Goal: Task Accomplishment & Management: Complete application form

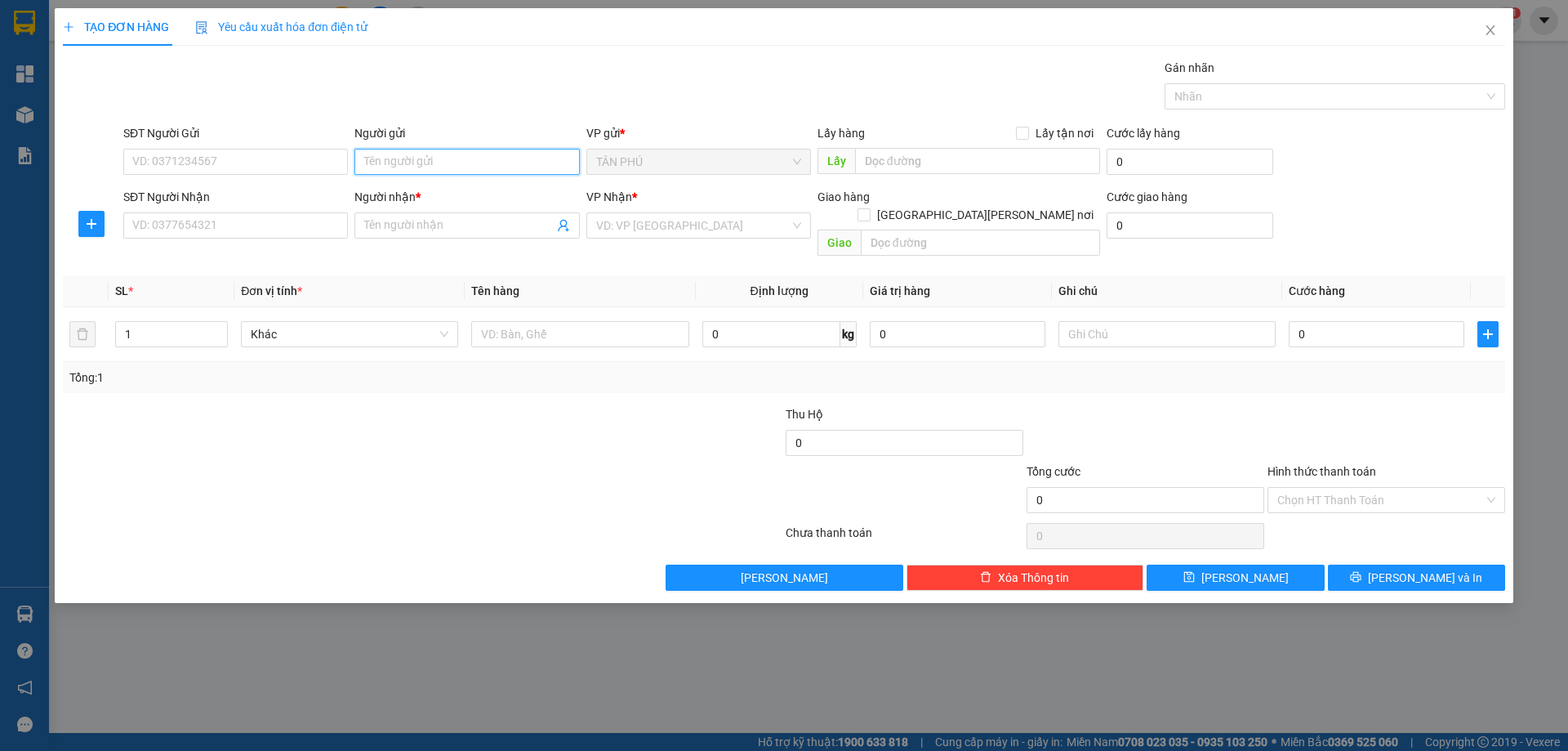
click at [409, 159] on input "Người gửi" at bounding box center [466, 161] width 225 height 26
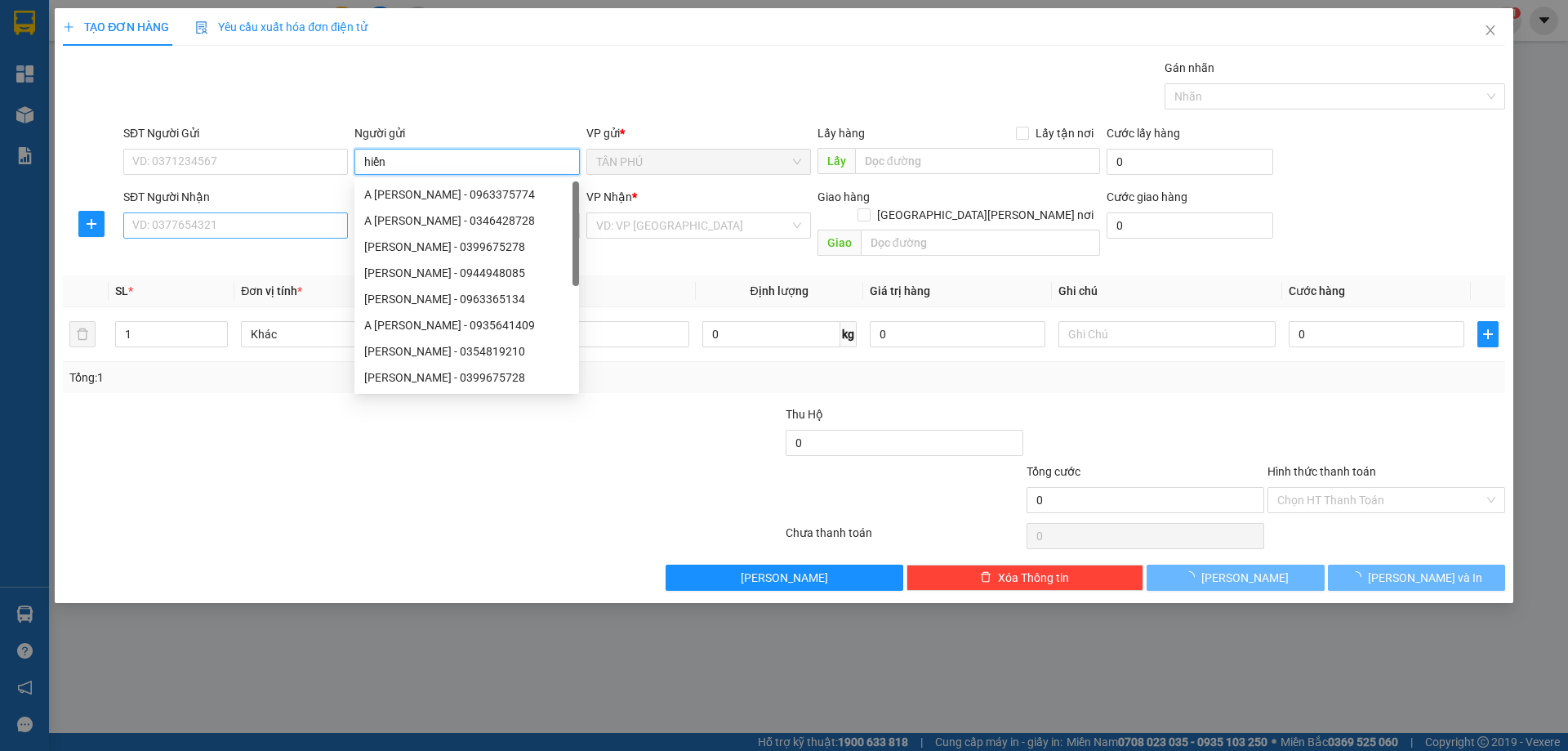
type input "hiển"
click at [319, 233] on input "SĐT Người Nhận" at bounding box center [236, 225] width 225 height 26
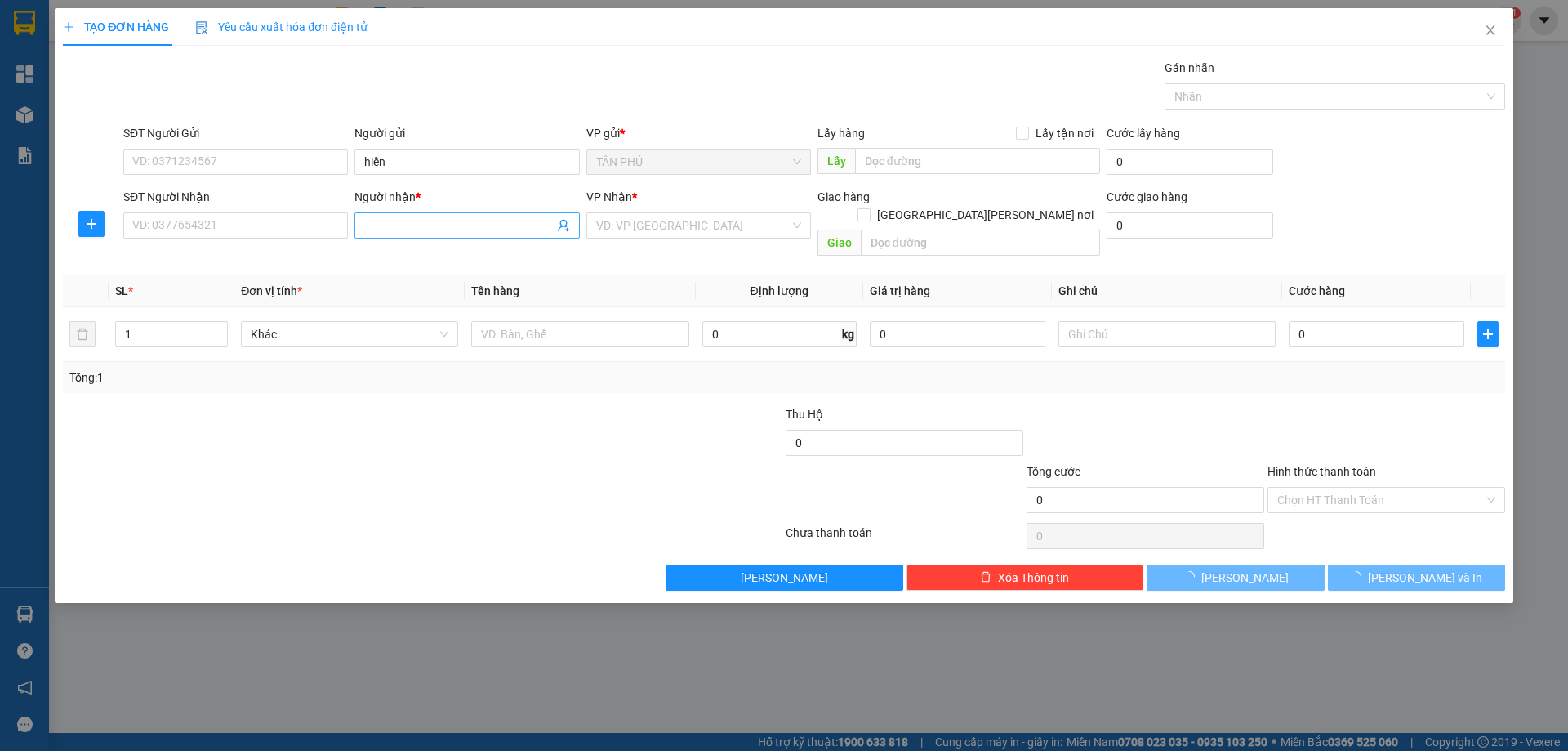
click at [386, 227] on input "Người nhận *" at bounding box center [458, 225] width 189 height 18
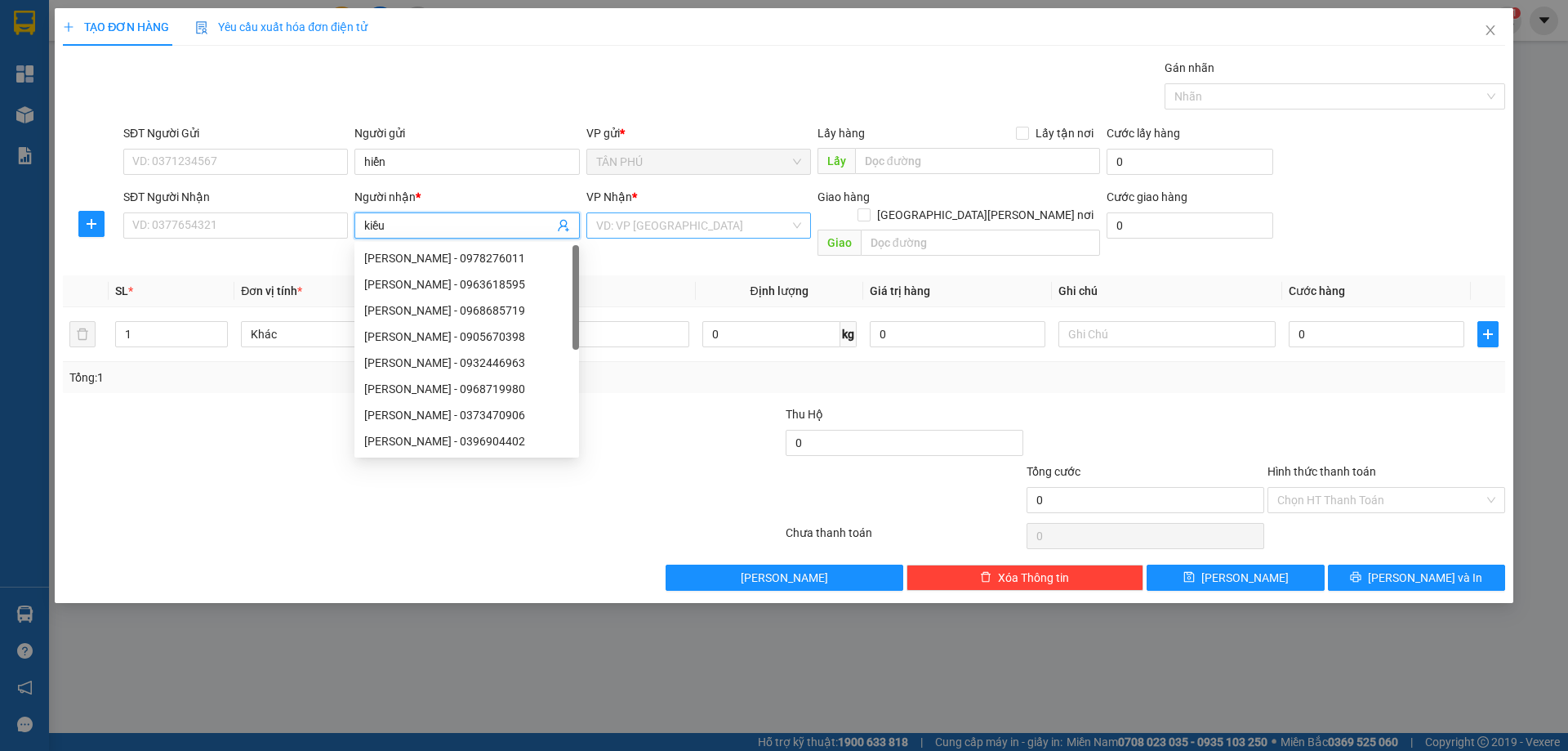
type input "kiều"
click at [684, 227] on input "search" at bounding box center [693, 225] width 194 height 24
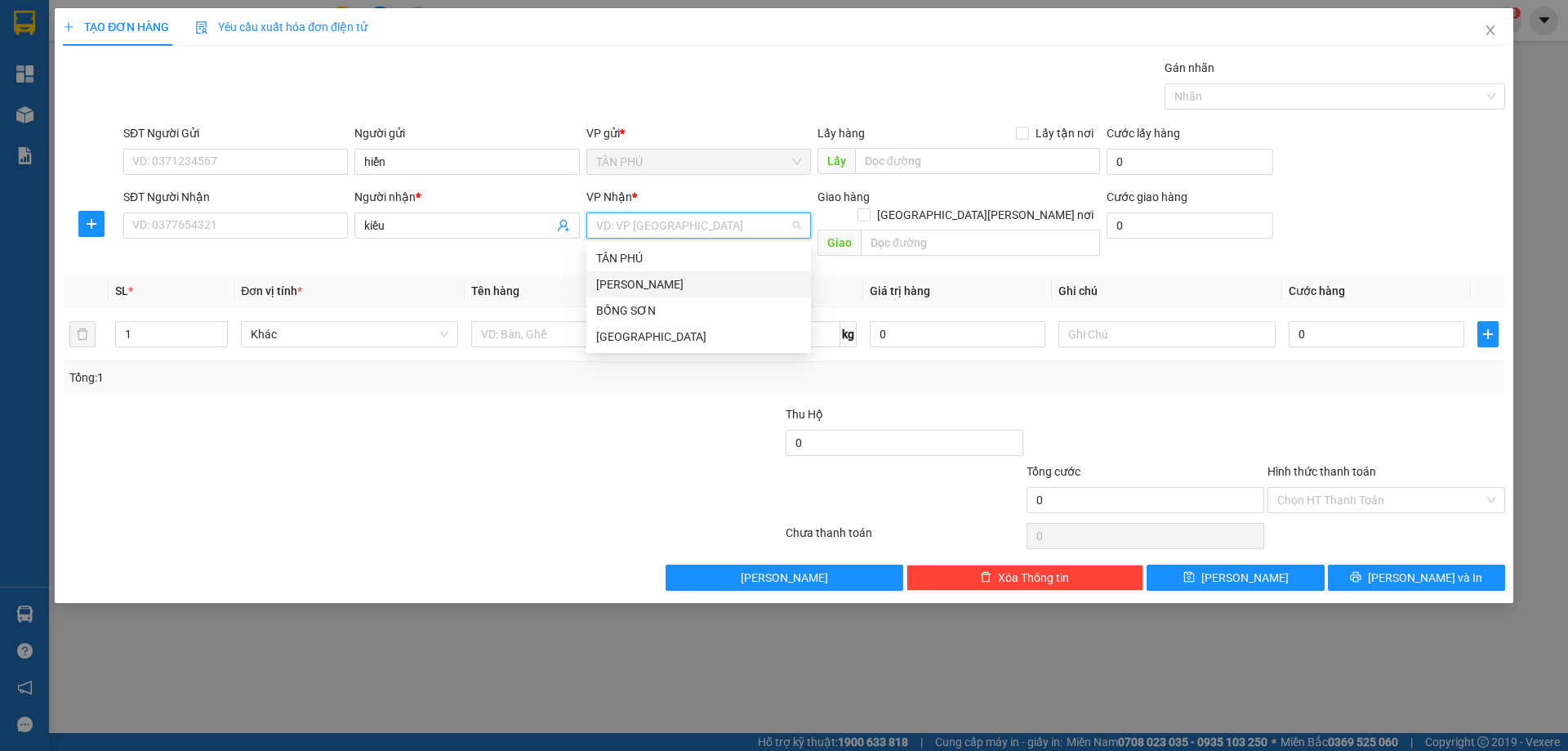
click at [624, 287] on div "[PERSON_NAME]" at bounding box center [699, 284] width 205 height 18
click at [585, 321] on input "text" at bounding box center [580, 334] width 217 height 26
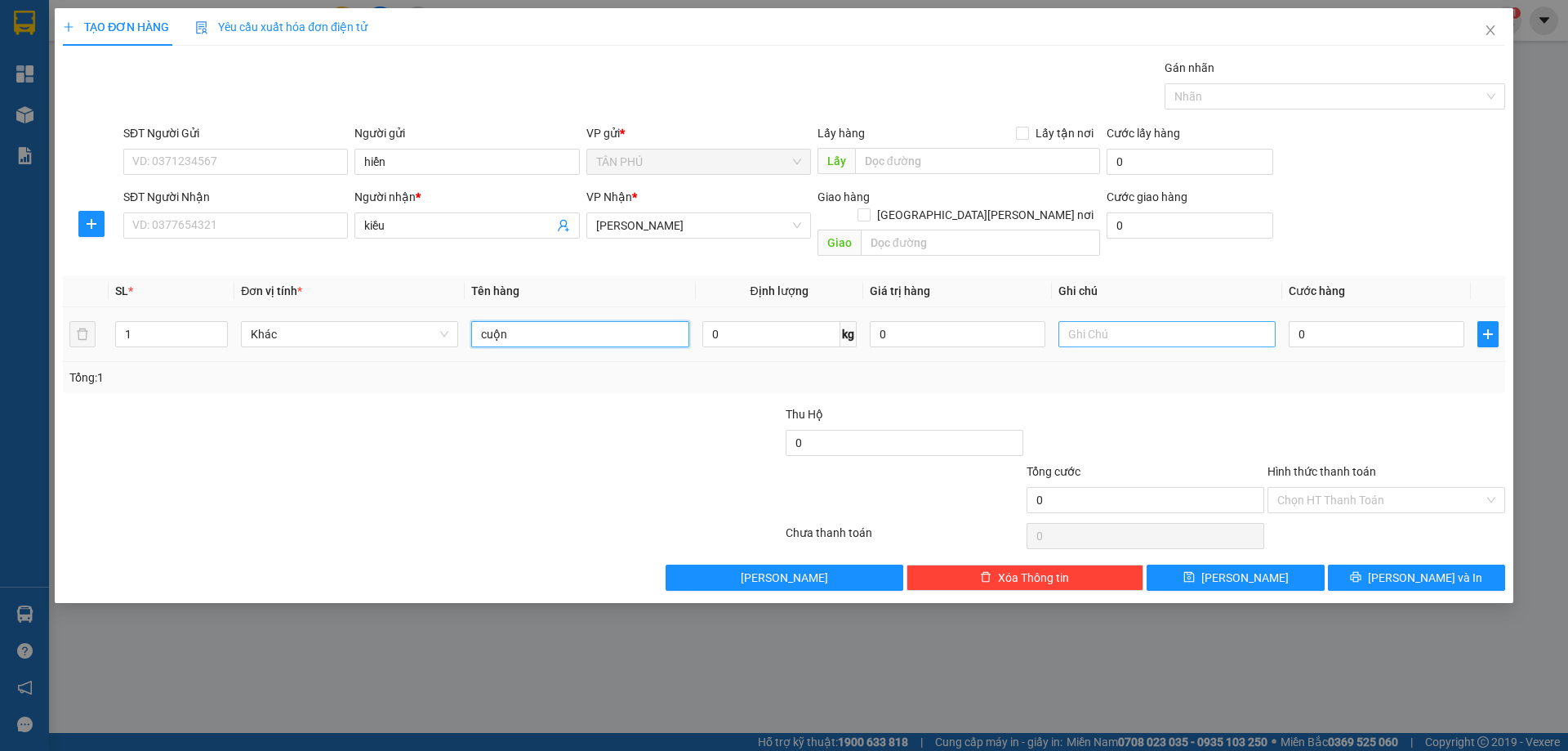
type input "cuộn"
click at [1086, 321] on input "text" at bounding box center [1167, 334] width 217 height 26
type input "r/80"
click at [1278, 465] on label "Hình thức thanh toán" at bounding box center [1321, 472] width 108 height 13
click at [1278, 488] on input "Hình thức thanh toán" at bounding box center [1380, 499] width 206 height 24
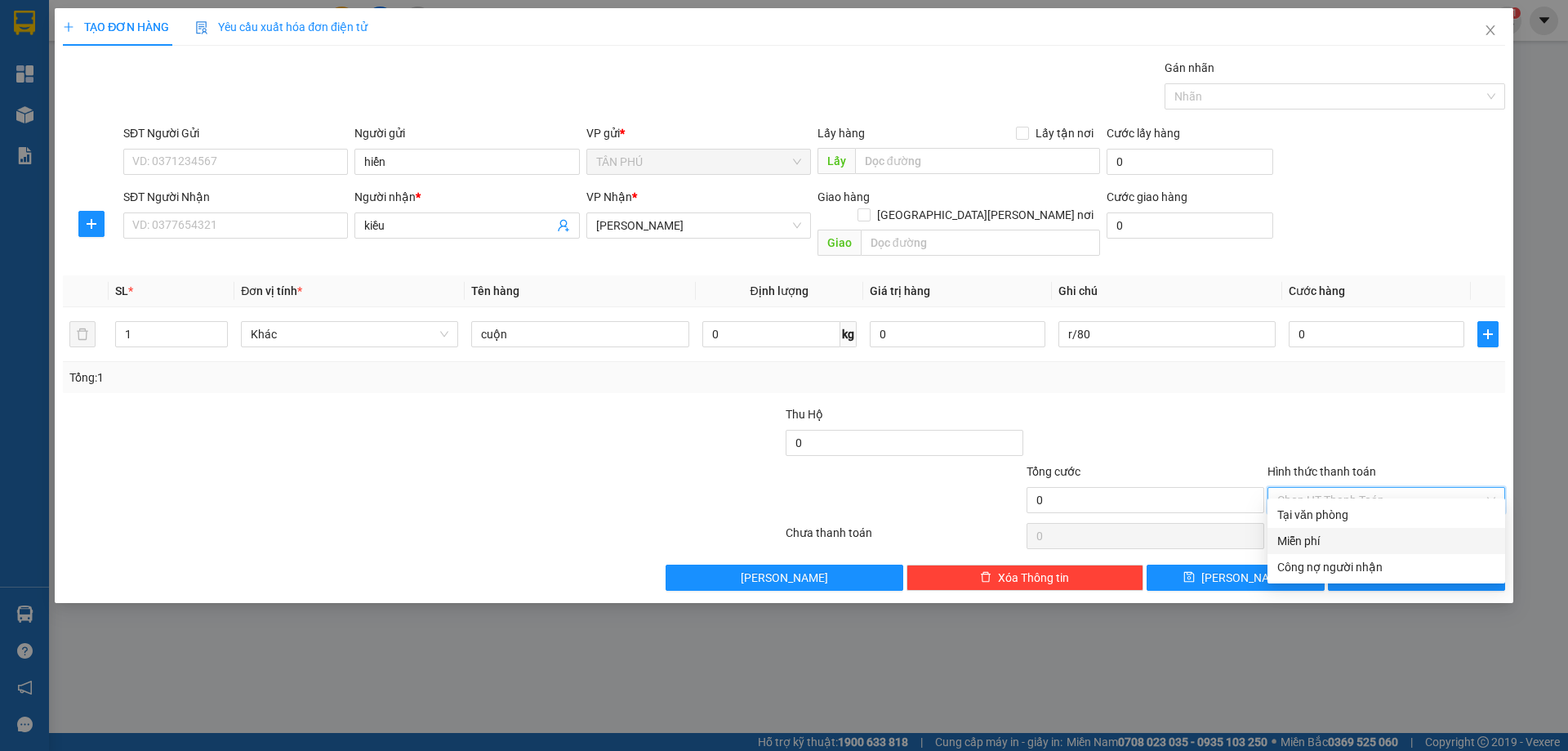
click at [1356, 539] on div "Miễn phí" at bounding box center [1386, 540] width 218 height 18
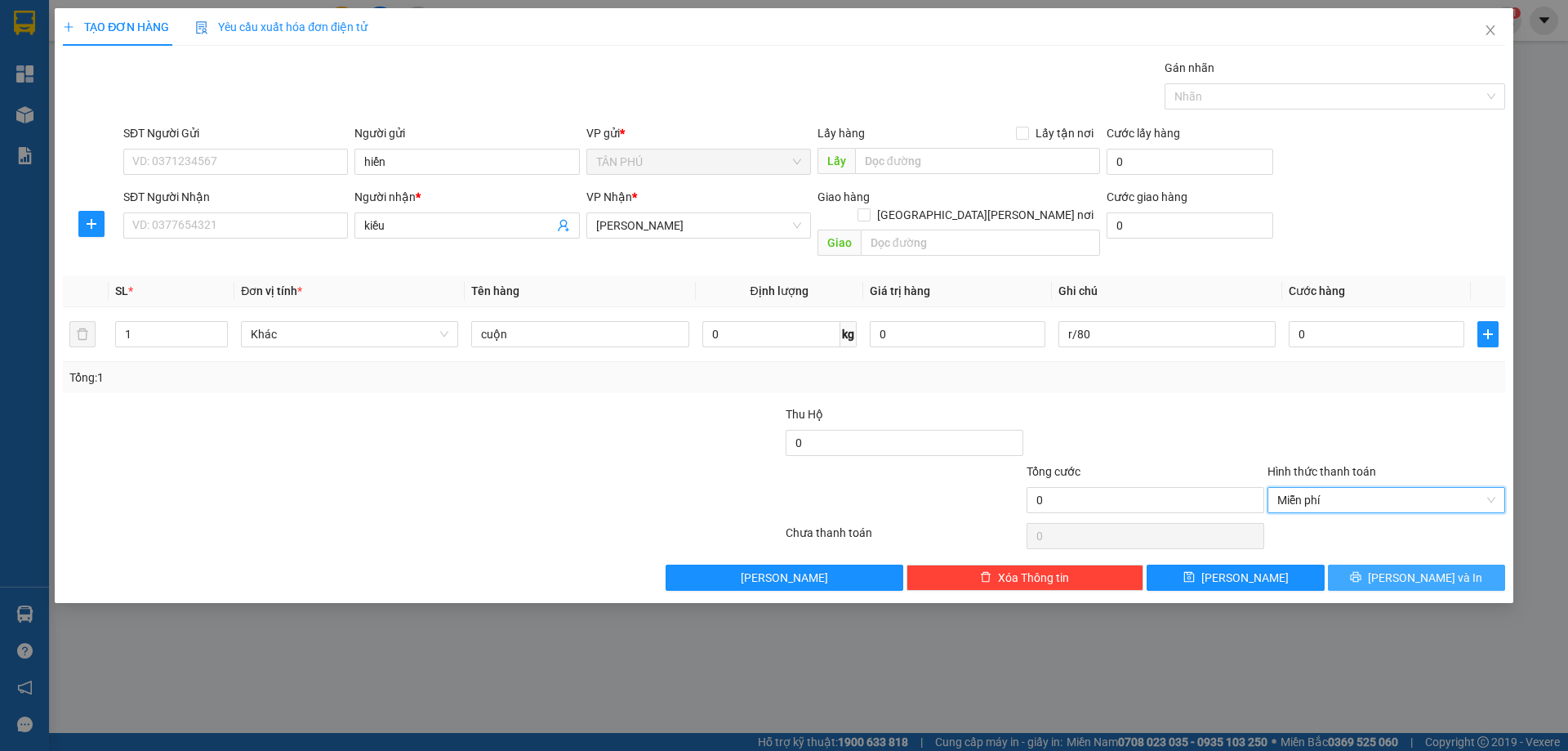
click at [1362, 571] on icon "printer" at bounding box center [1356, 576] width 11 height 11
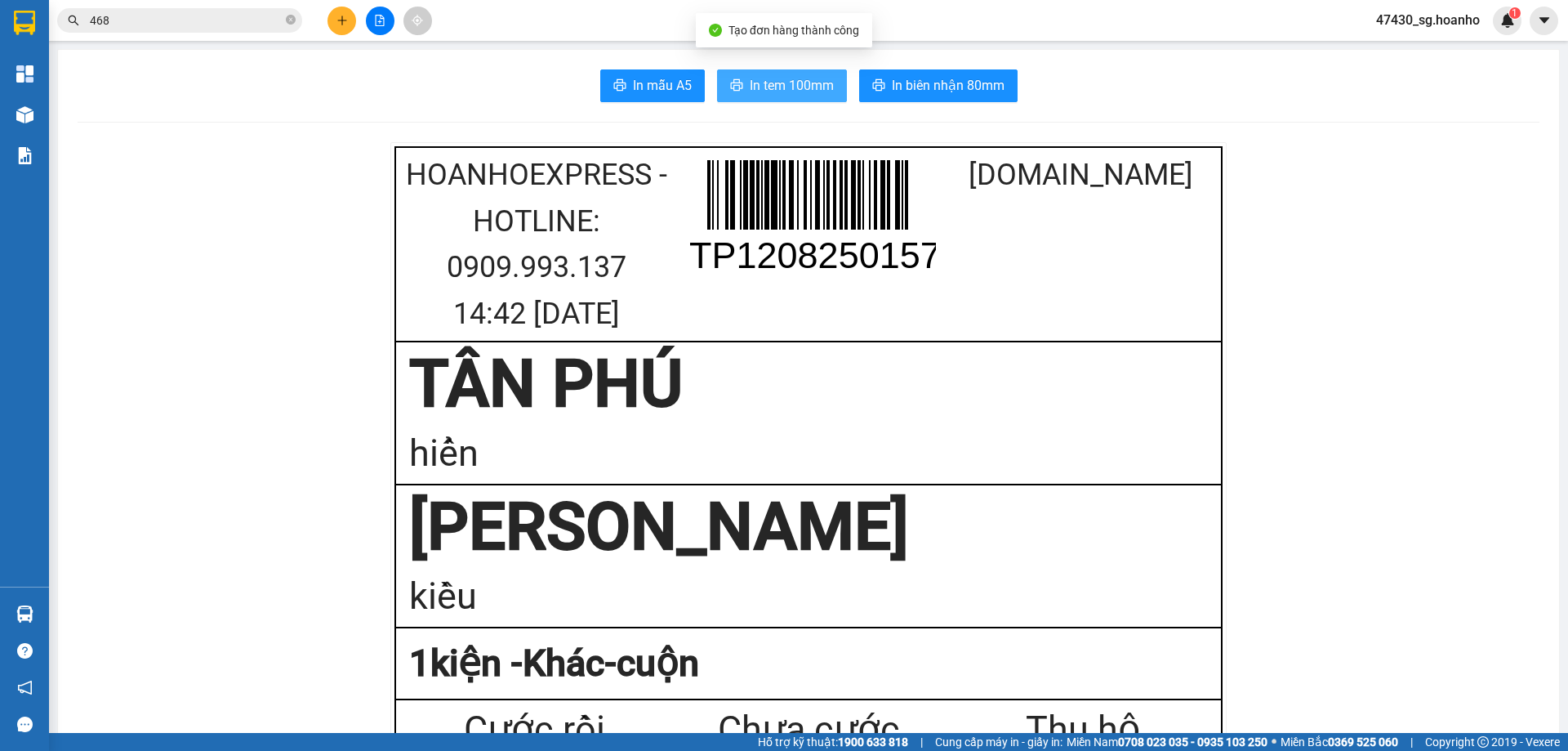
click at [739, 87] on button "In tem 100mm" at bounding box center [782, 86] width 130 height 33
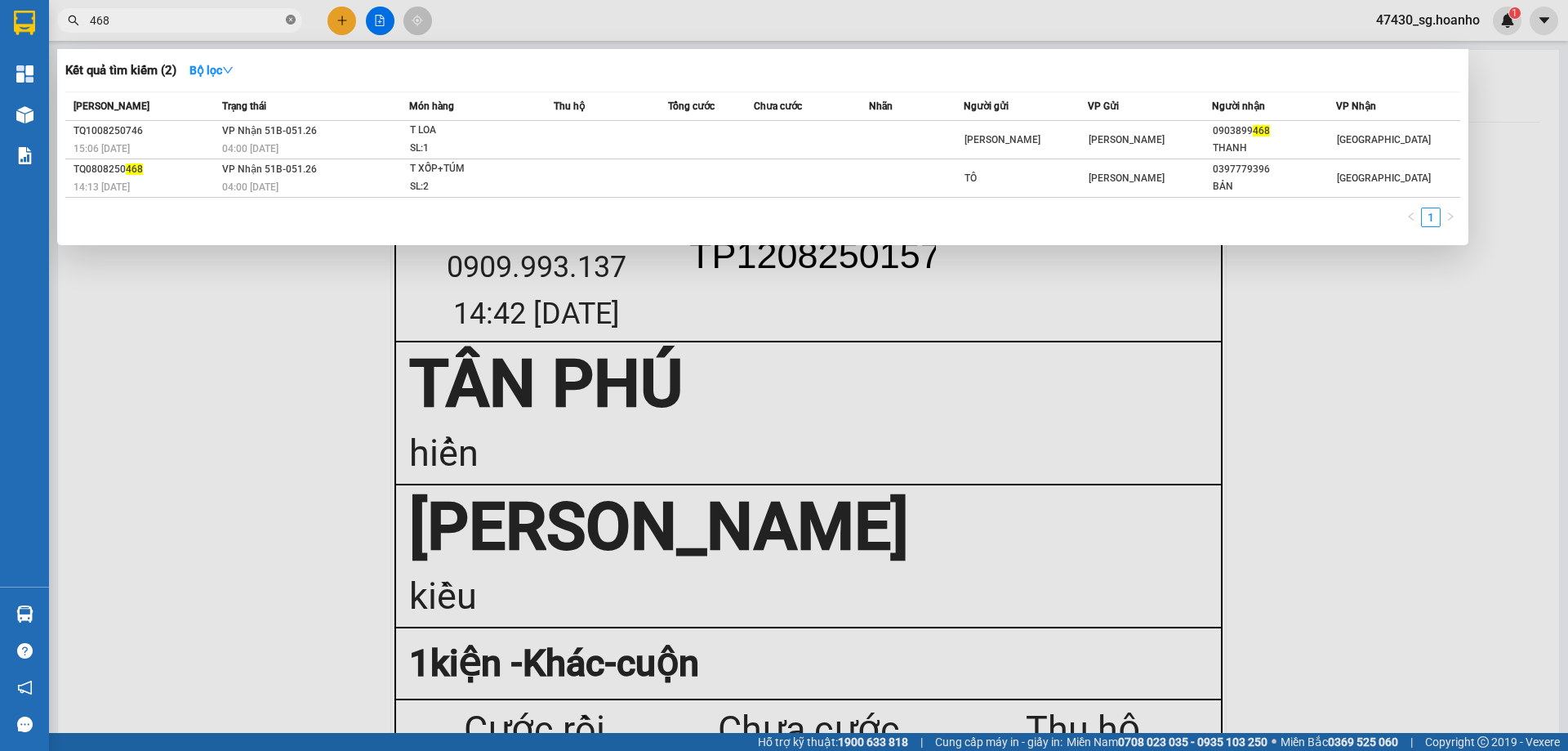
click at [291, 18] on icon "close-circle" at bounding box center [291, 20] width 10 height 10
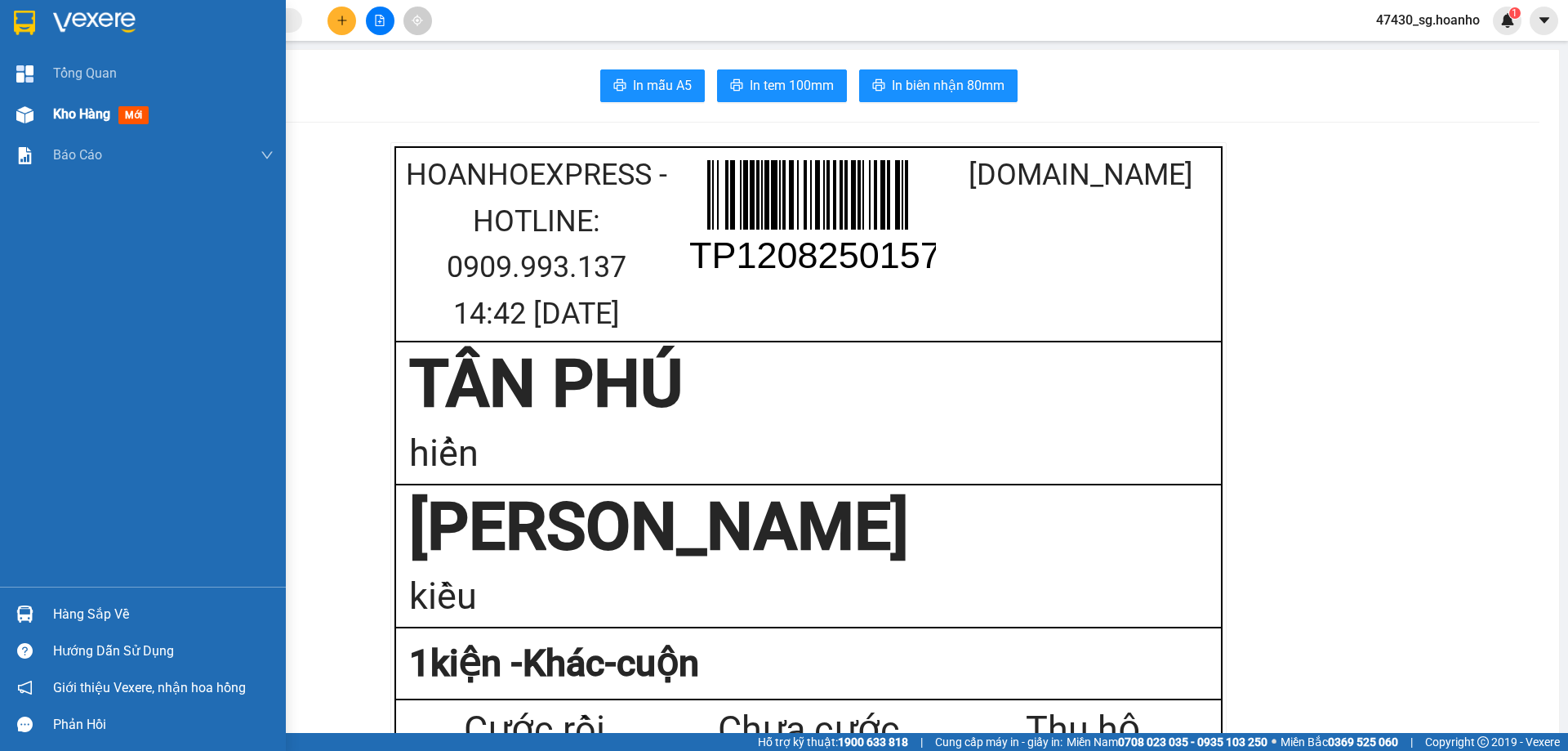
click at [73, 120] on span "Kho hàng" at bounding box center [81, 114] width 57 height 15
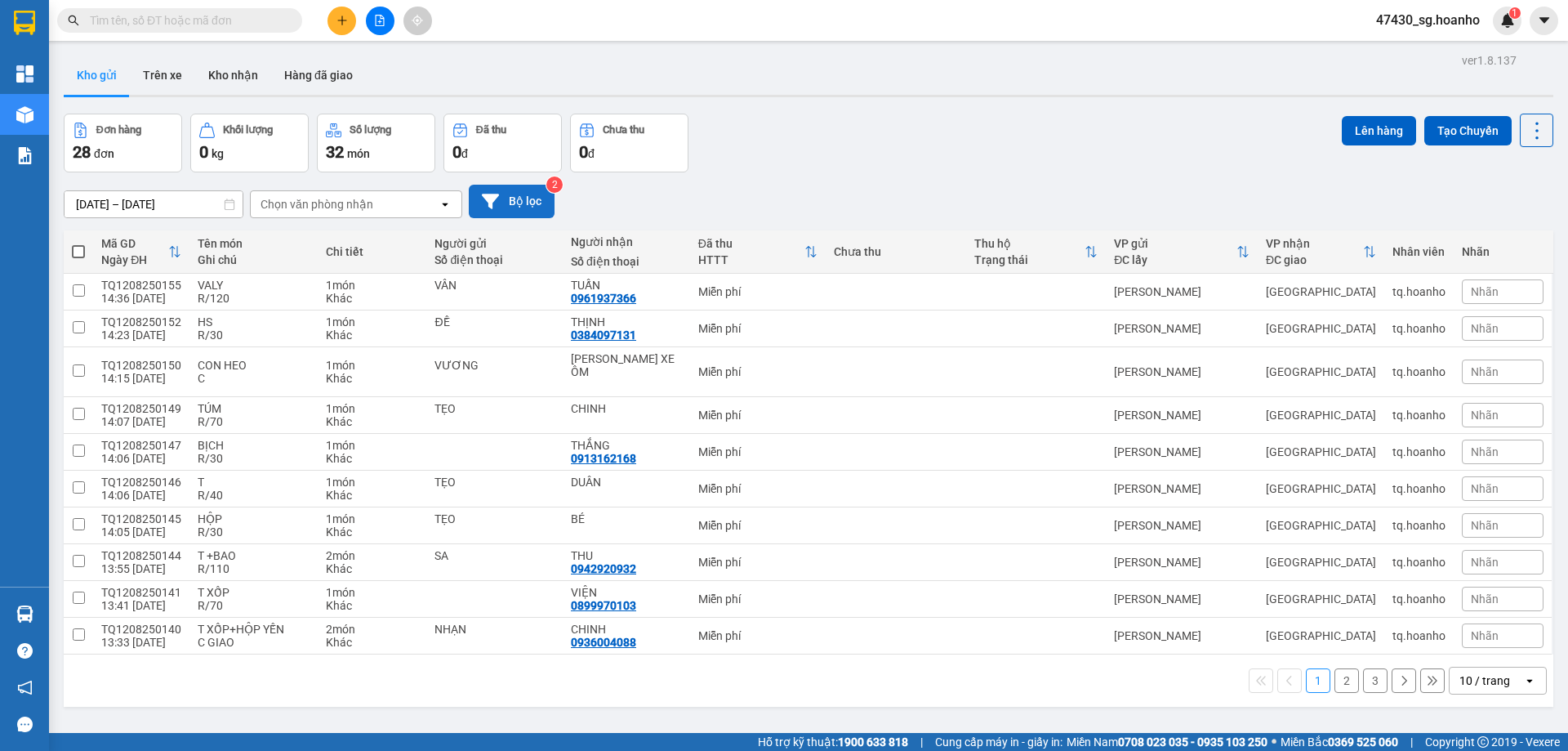
click at [518, 206] on button "Bộ lọc" at bounding box center [512, 201] width 86 height 34
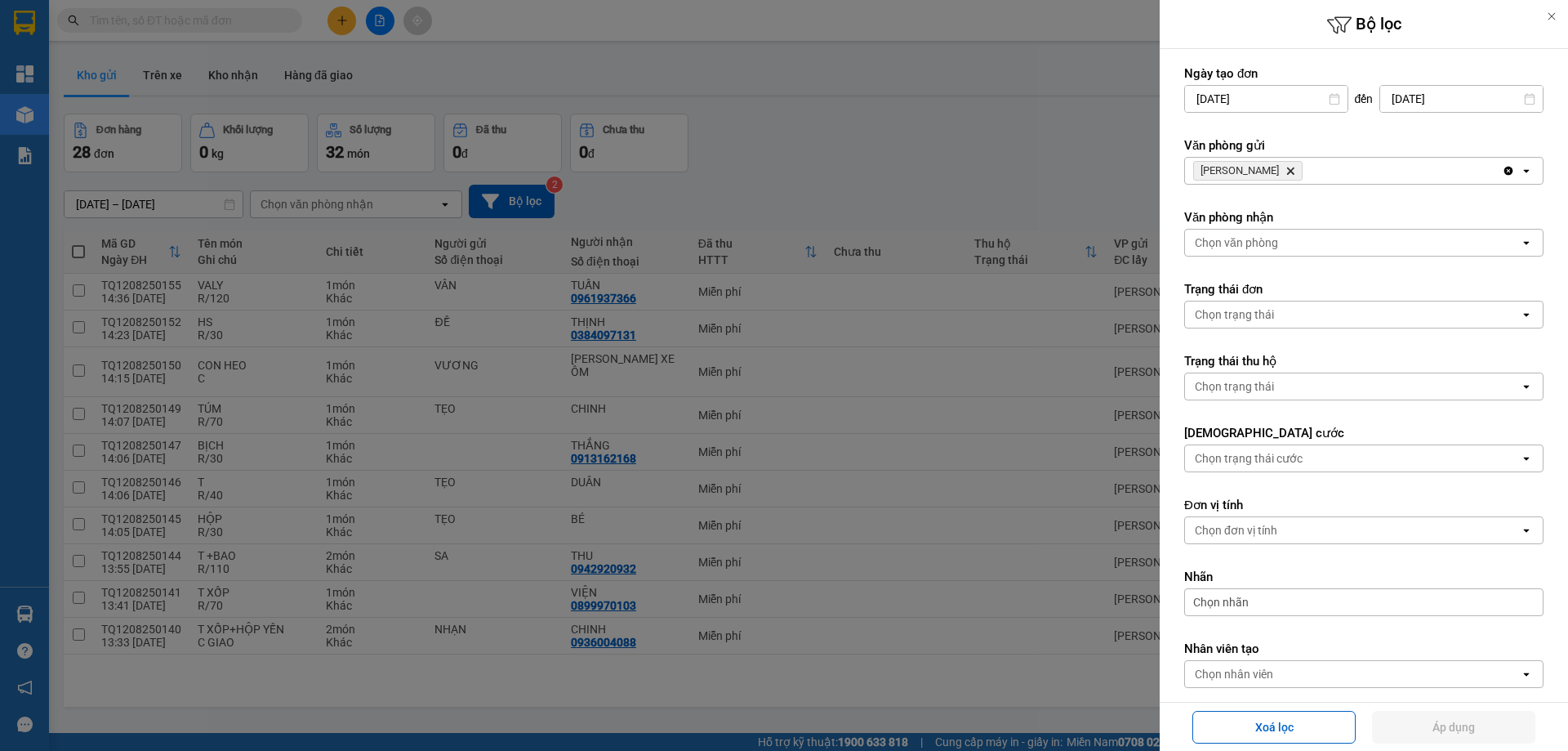
click at [1285, 171] on icon "Delete" at bounding box center [1290, 171] width 10 height 10
click at [1270, 171] on div "Chọn văn phòng" at bounding box center [1236, 170] width 83 height 16
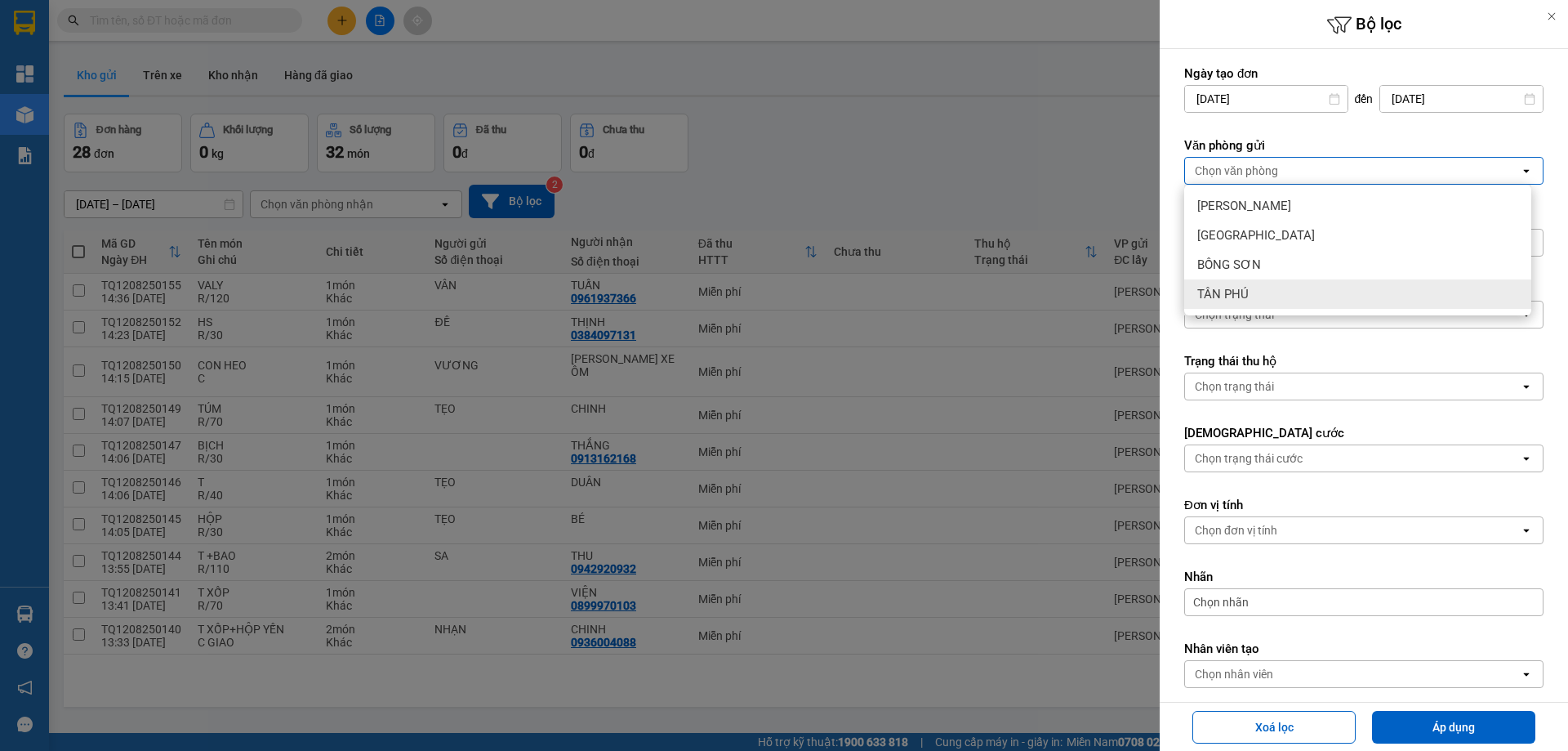
click at [1257, 305] on div "TÂN PHÚ" at bounding box center [1357, 294] width 347 height 29
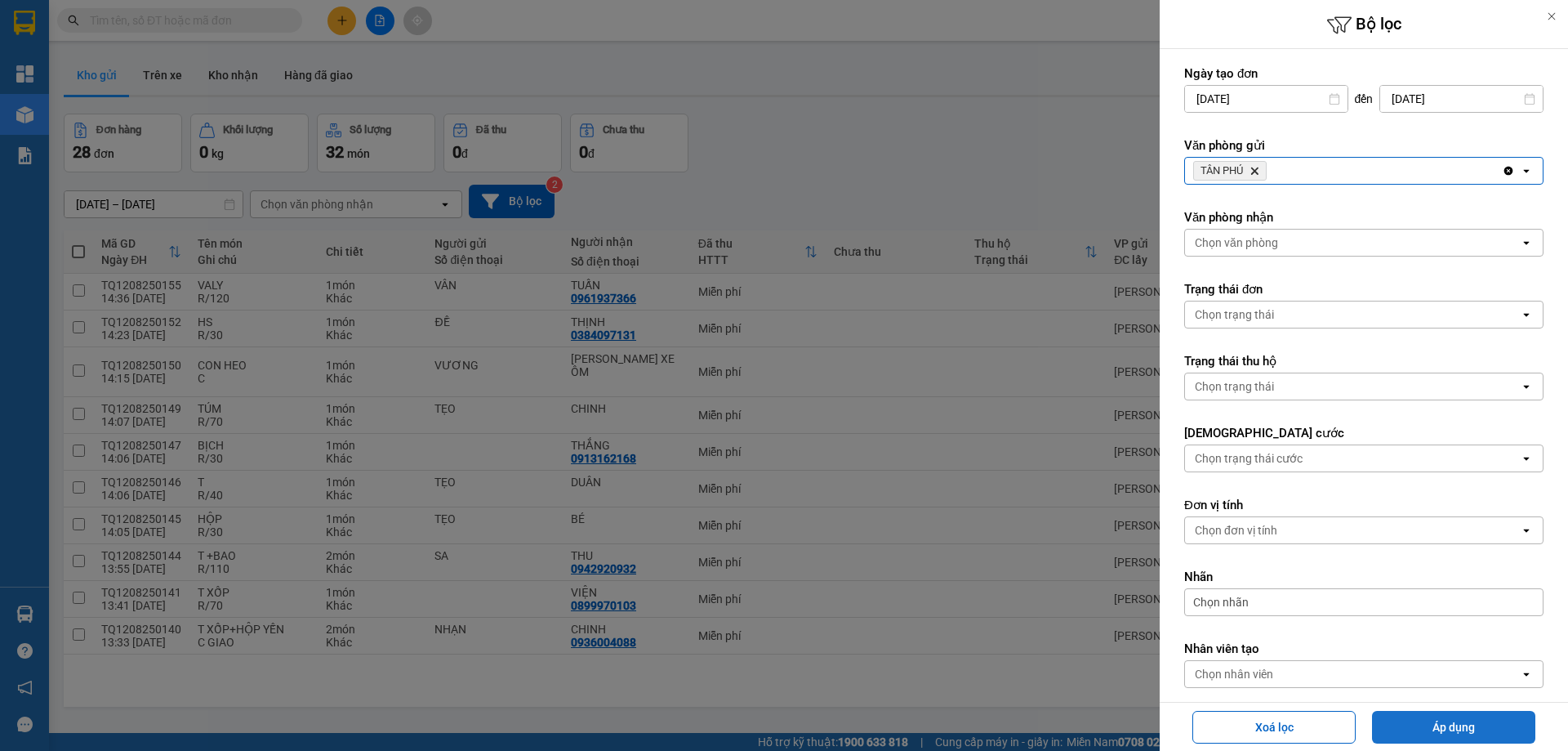
click at [1494, 733] on button "Áp dụng" at bounding box center [1453, 727] width 164 height 33
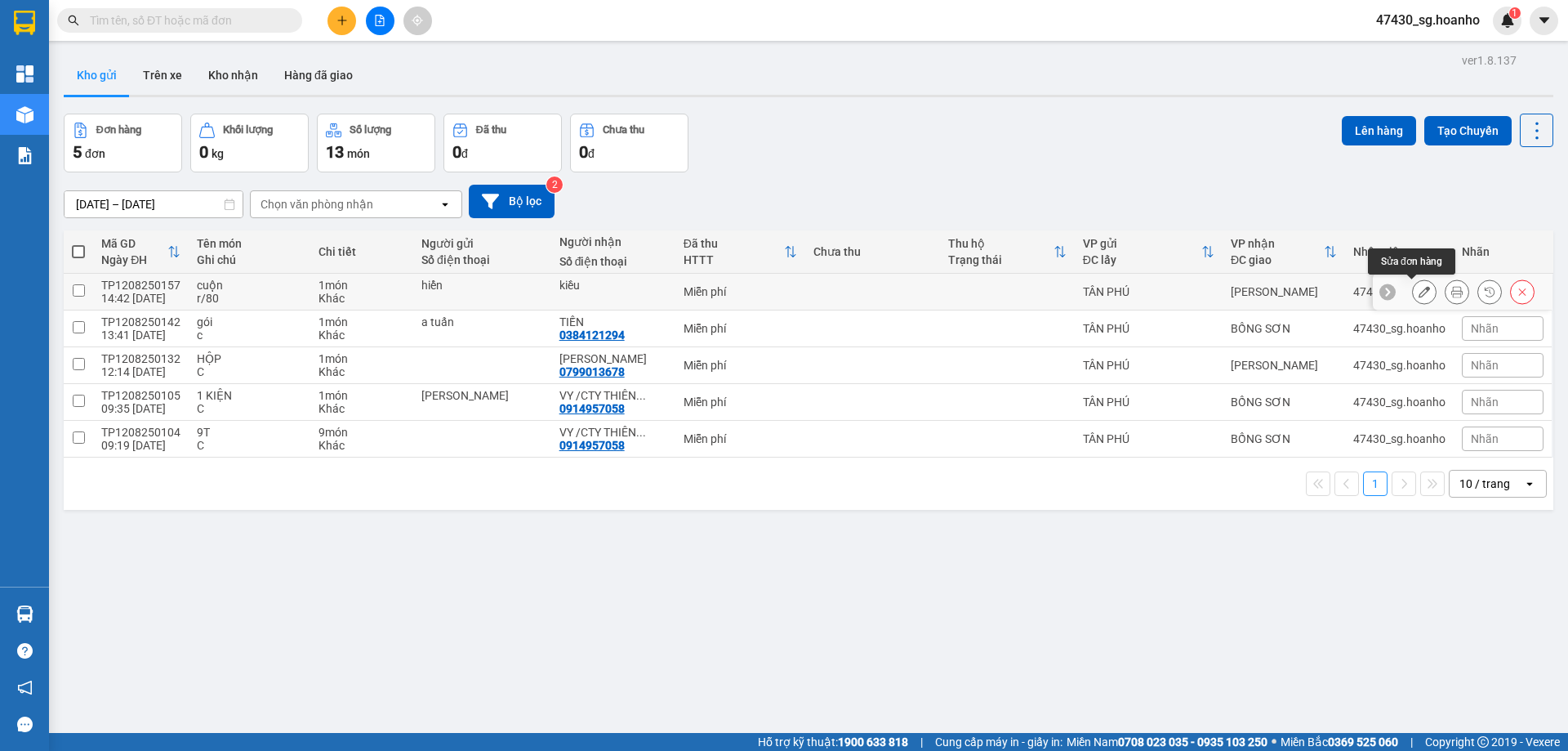
click at [1419, 294] on icon at bounding box center [1425, 292] width 12 height 12
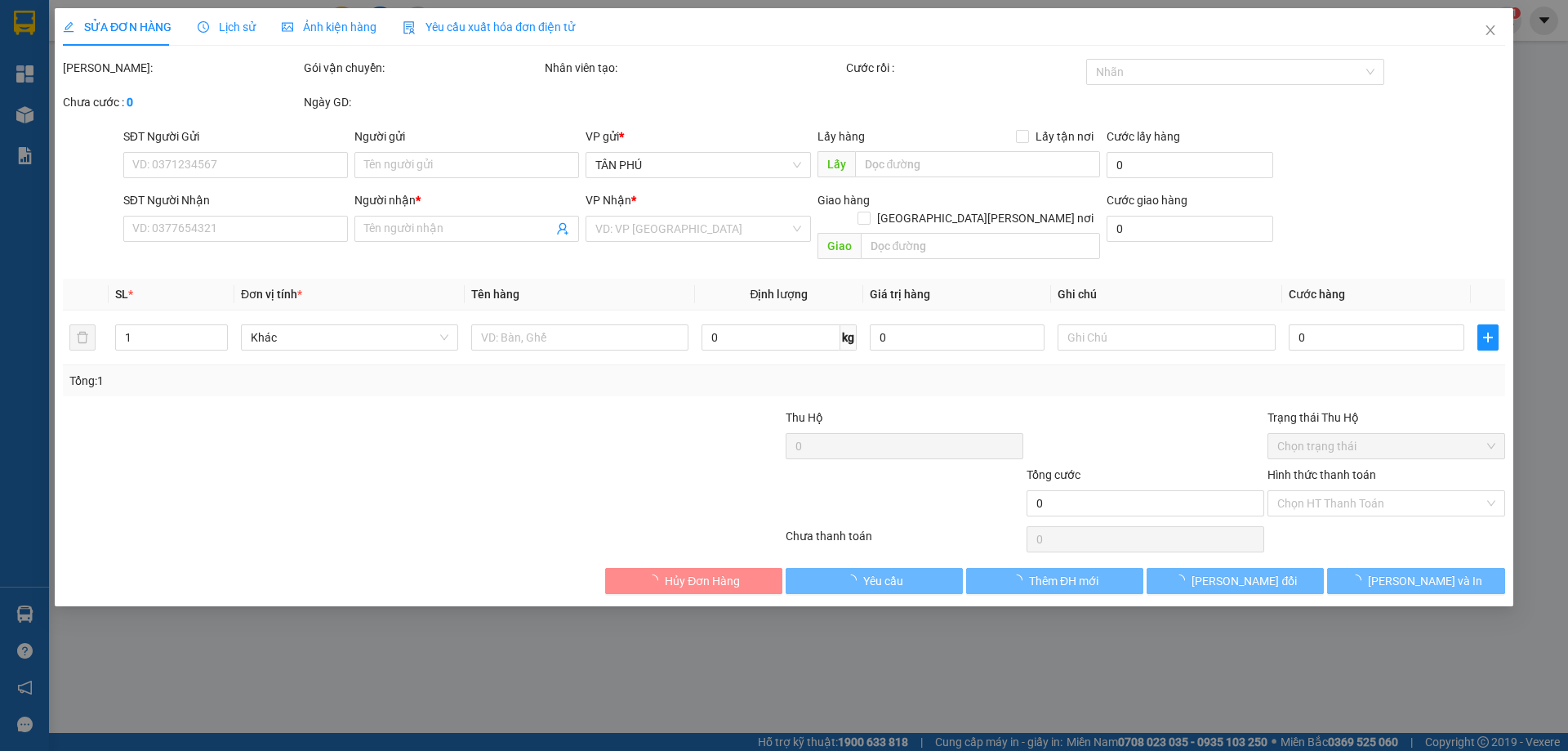
type input "hiển"
type input "kiều"
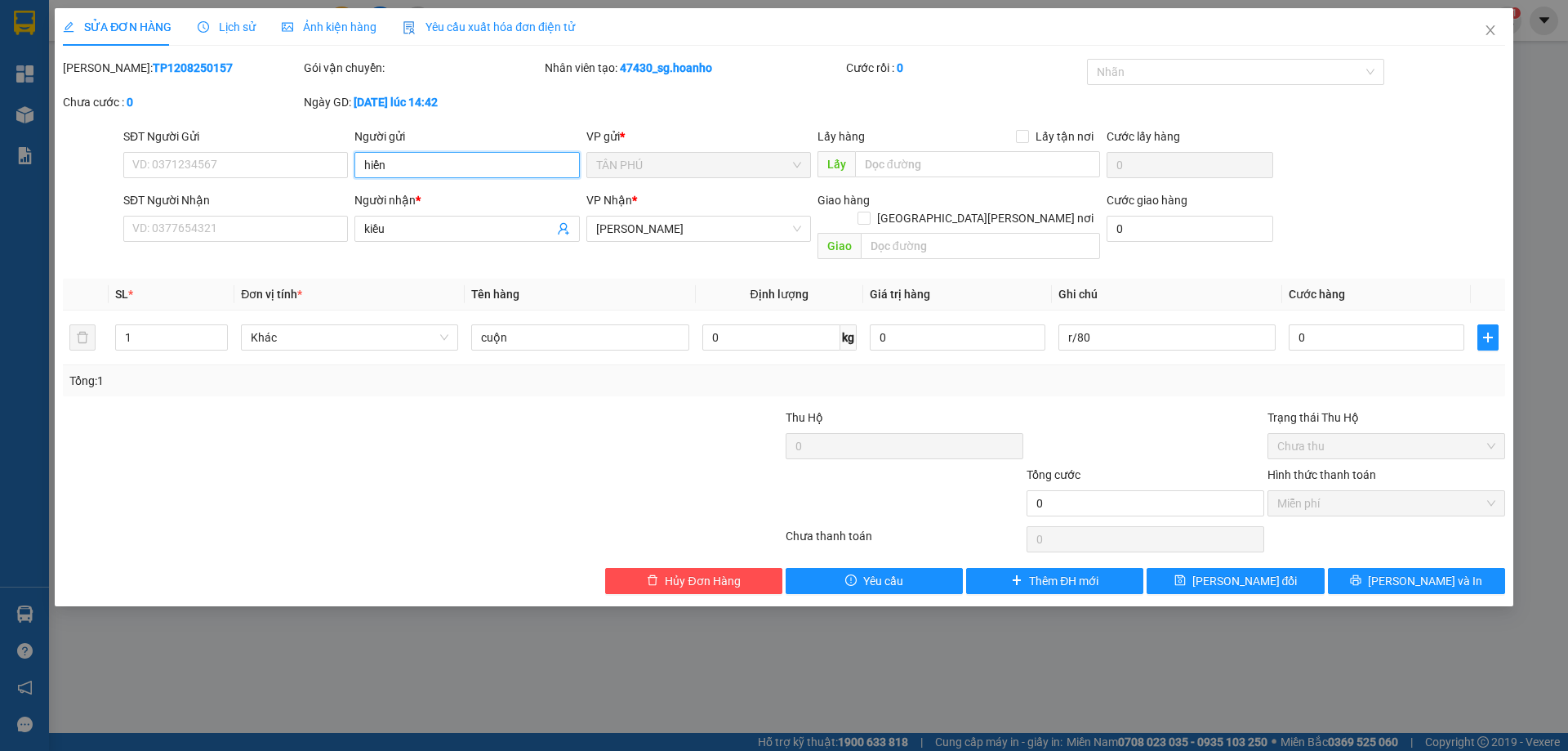
click at [408, 166] on input "hiển" at bounding box center [466, 164] width 225 height 26
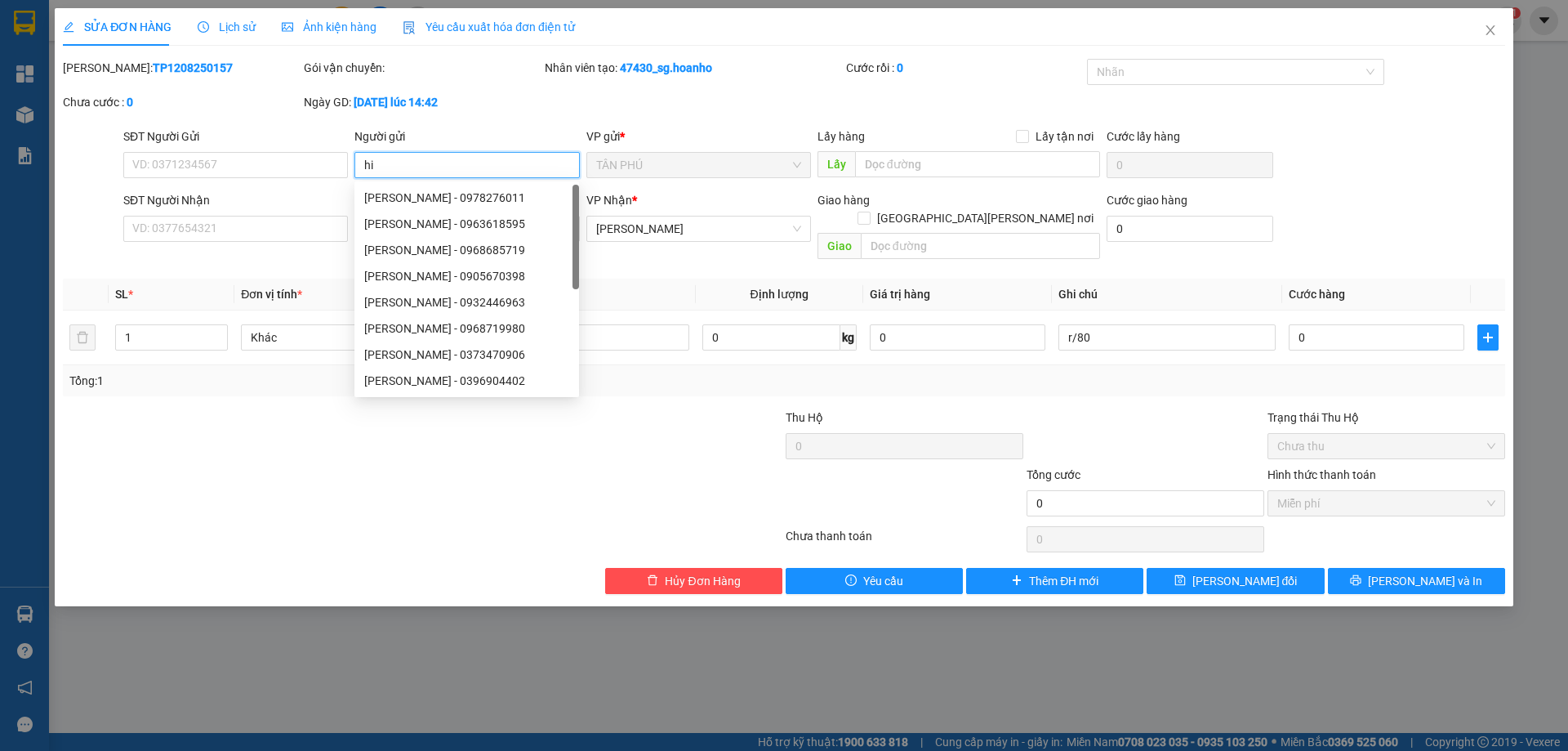
type input "h"
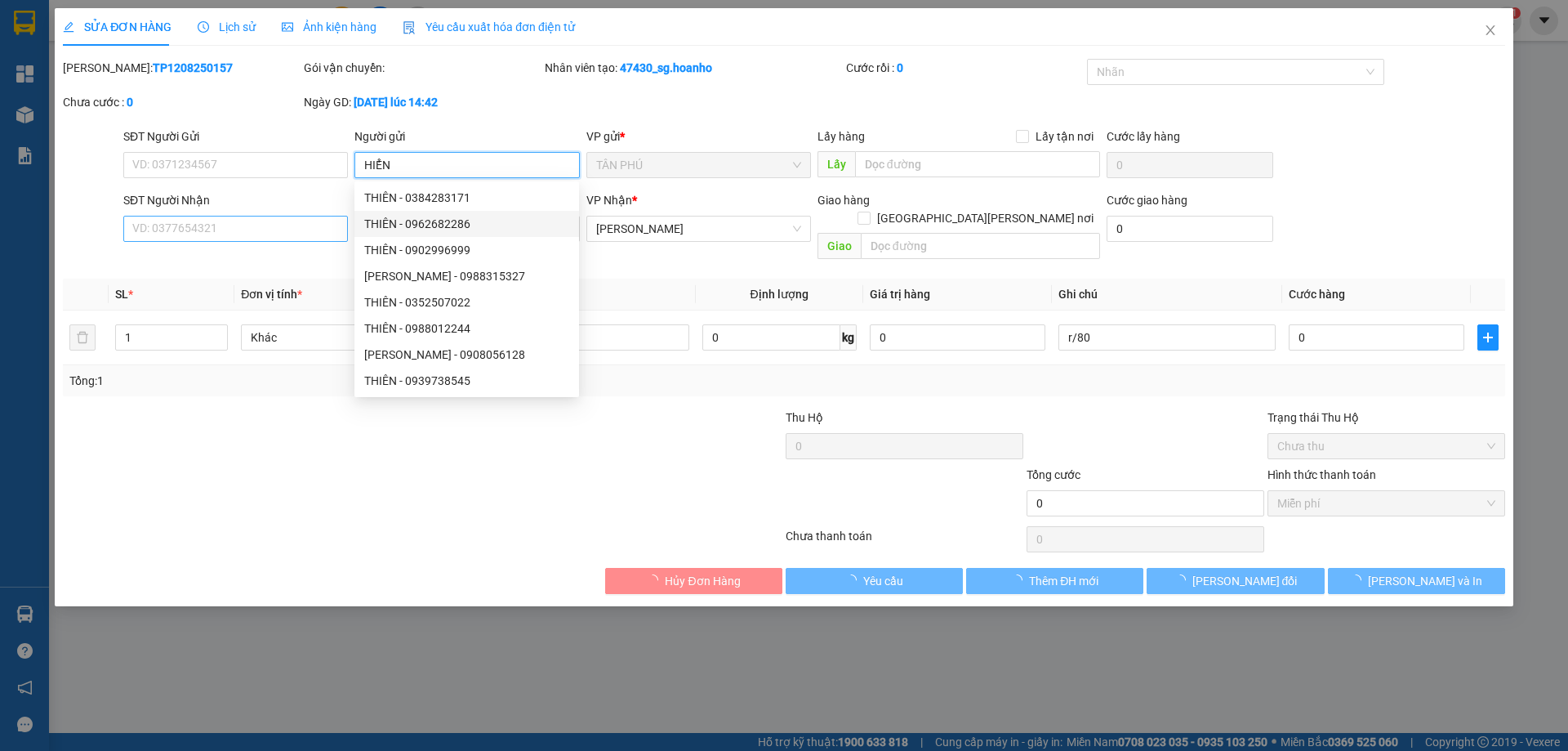
type input "HIỂN"
click at [257, 240] on input "SĐT Người Nhận" at bounding box center [236, 228] width 225 height 26
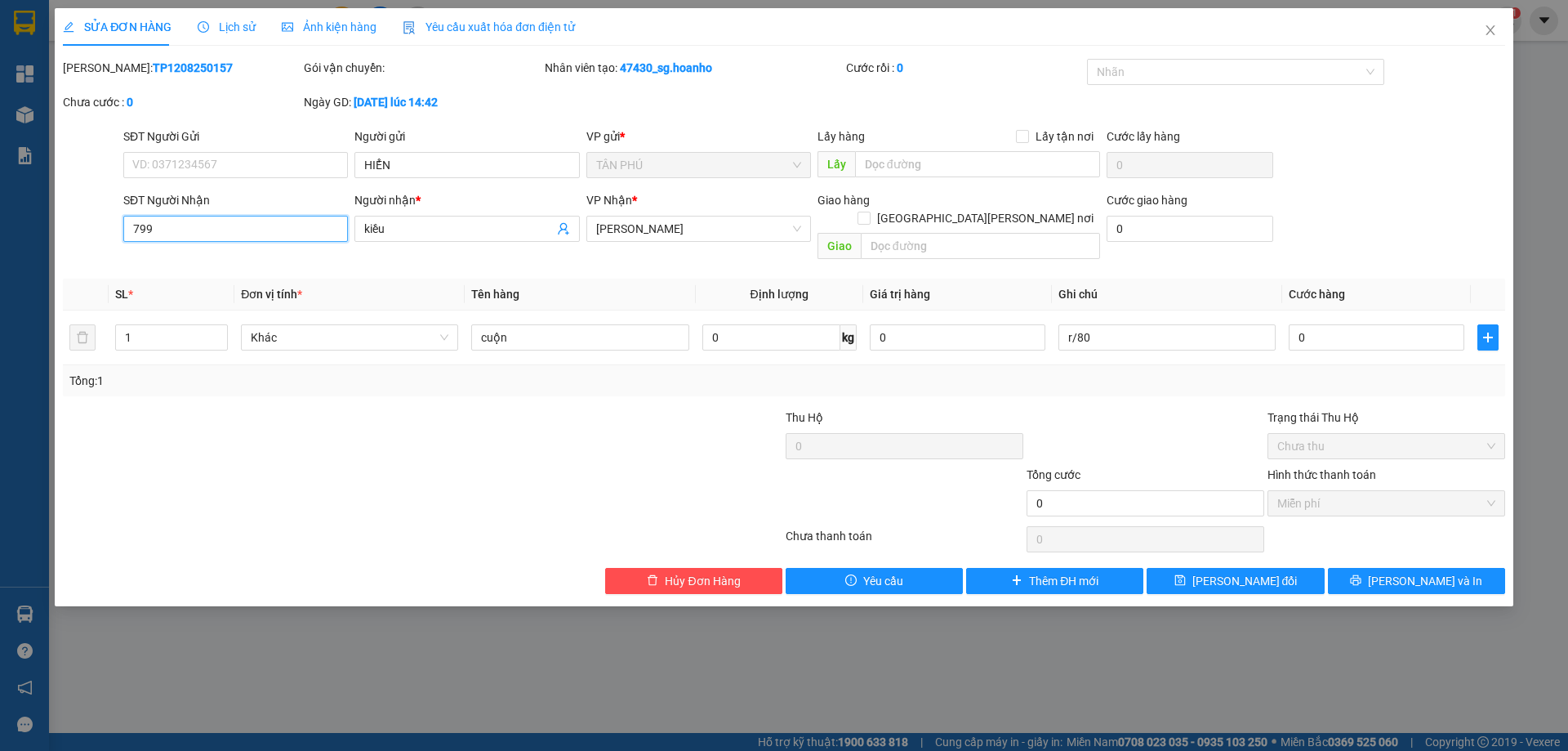
type input "799"
drag, startPoint x: 233, startPoint y: 214, endPoint x: 234, endPoint y: 230, distance: 16.0
click at [234, 218] on div "SĐT Người [PERSON_NAME] 799" at bounding box center [236, 220] width 225 height 57
click at [416, 234] on input "kiều" at bounding box center [458, 228] width 189 height 18
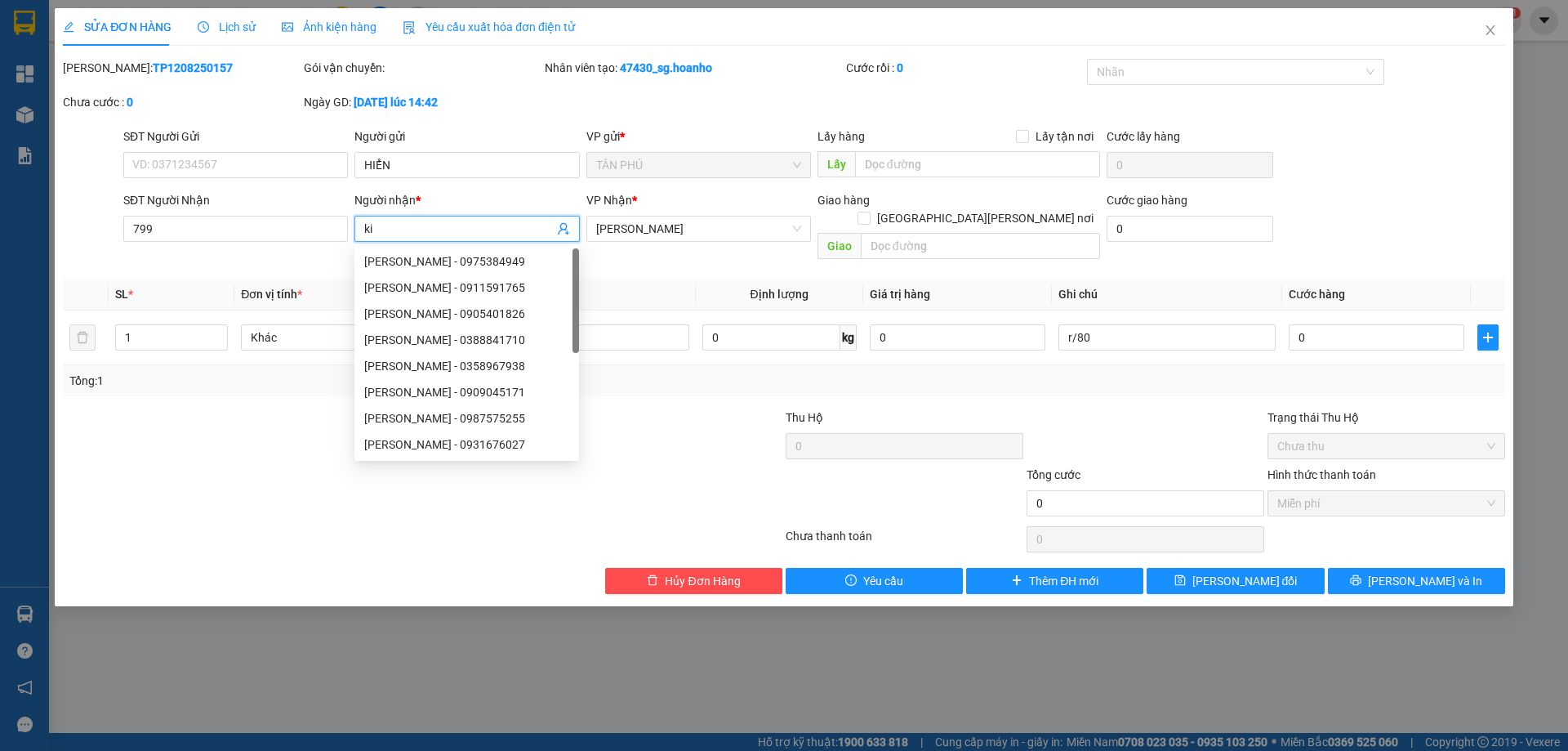
type input "k"
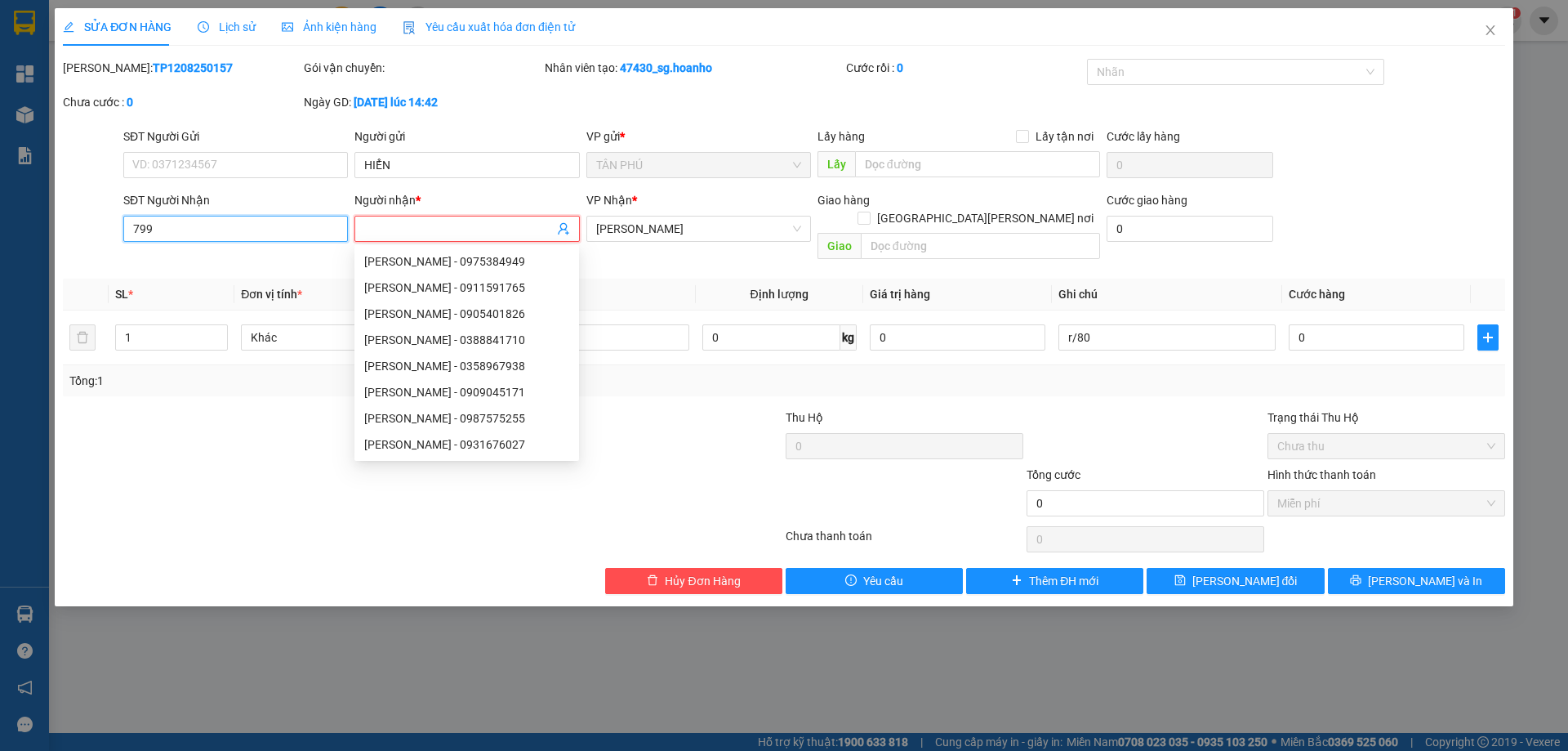
click at [180, 232] on input "799" at bounding box center [236, 228] width 225 height 26
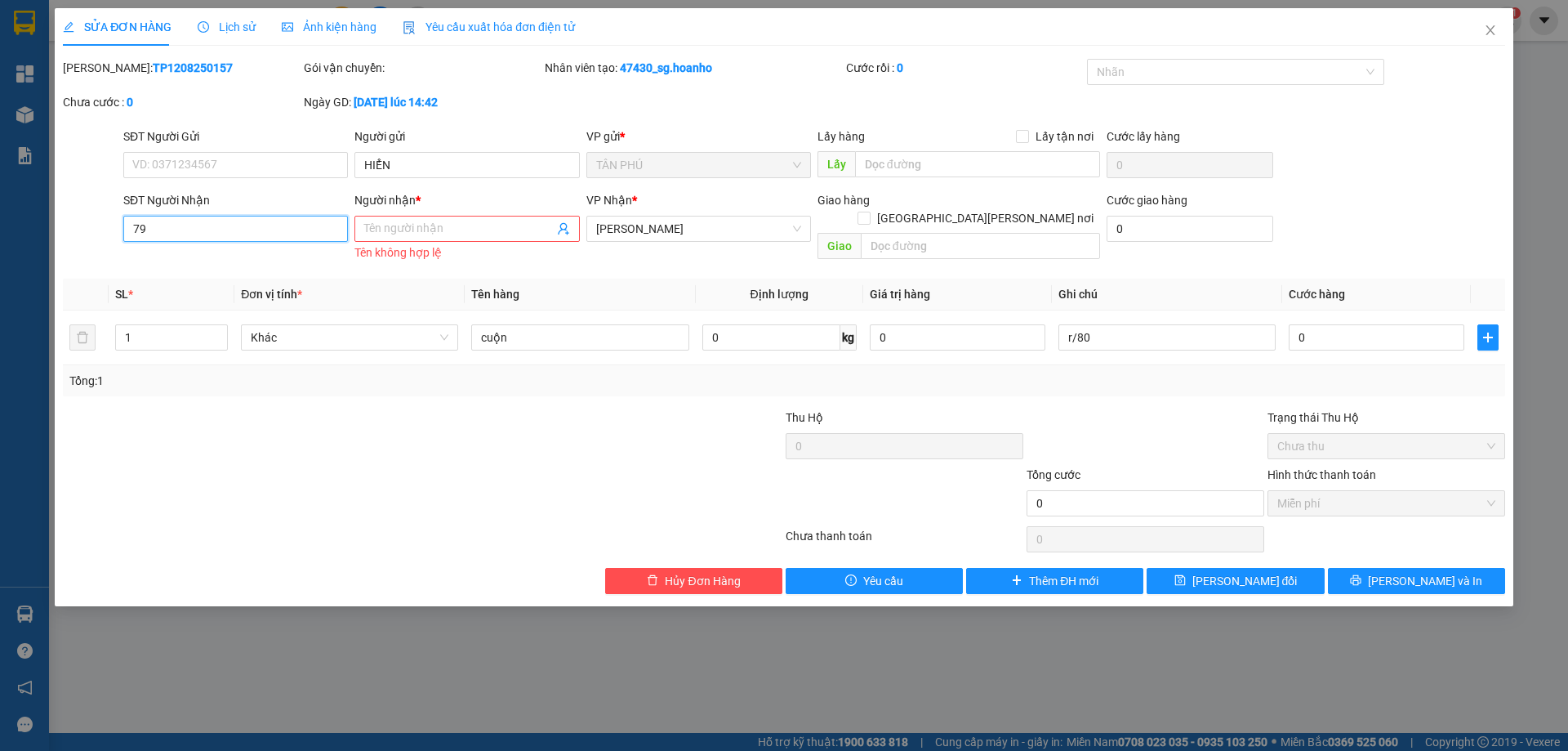
type input "7"
type input "799"
click at [396, 221] on input "Người nhận *" at bounding box center [458, 228] width 189 height 18
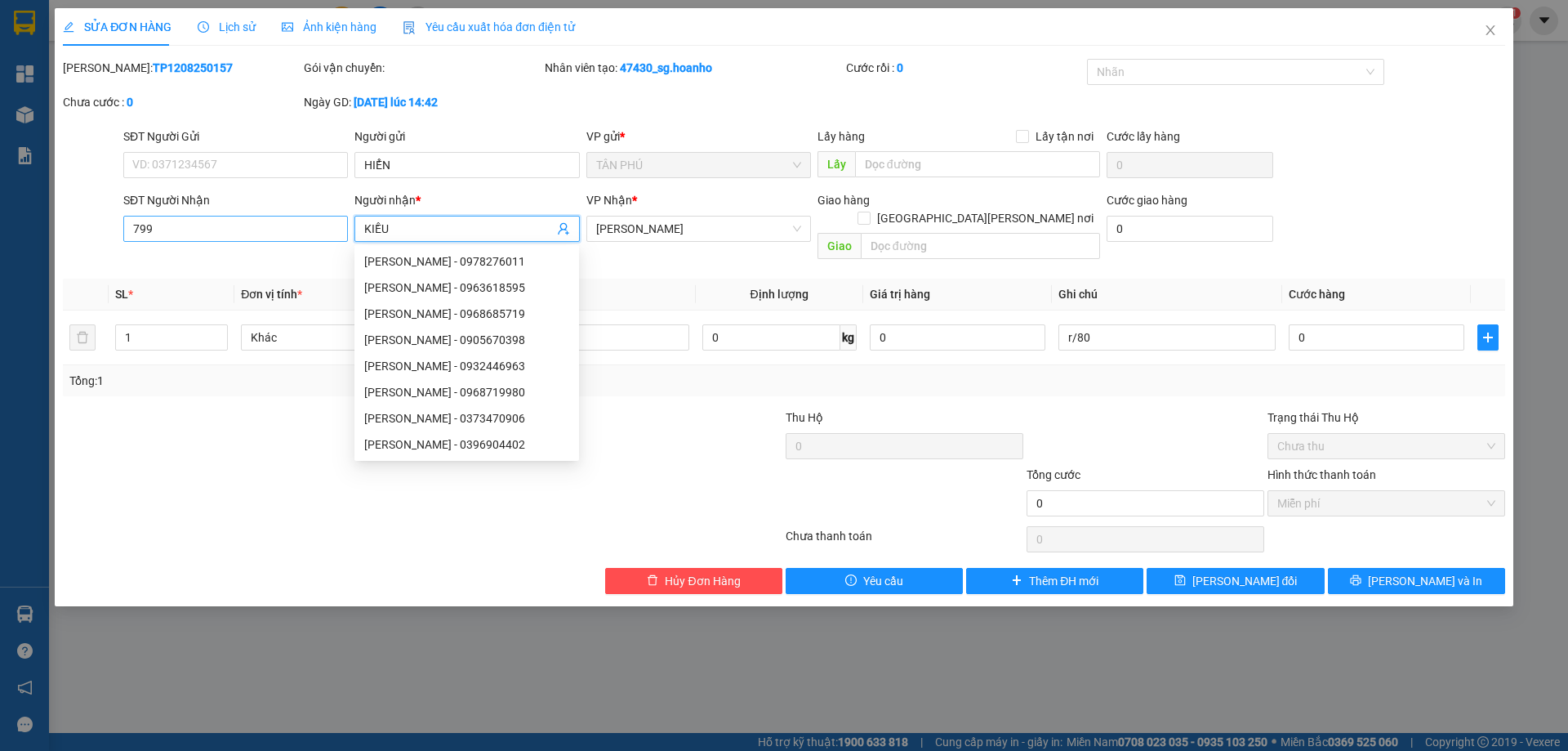
type input "KIỀU"
click at [170, 224] on input "799" at bounding box center [236, 228] width 225 height 26
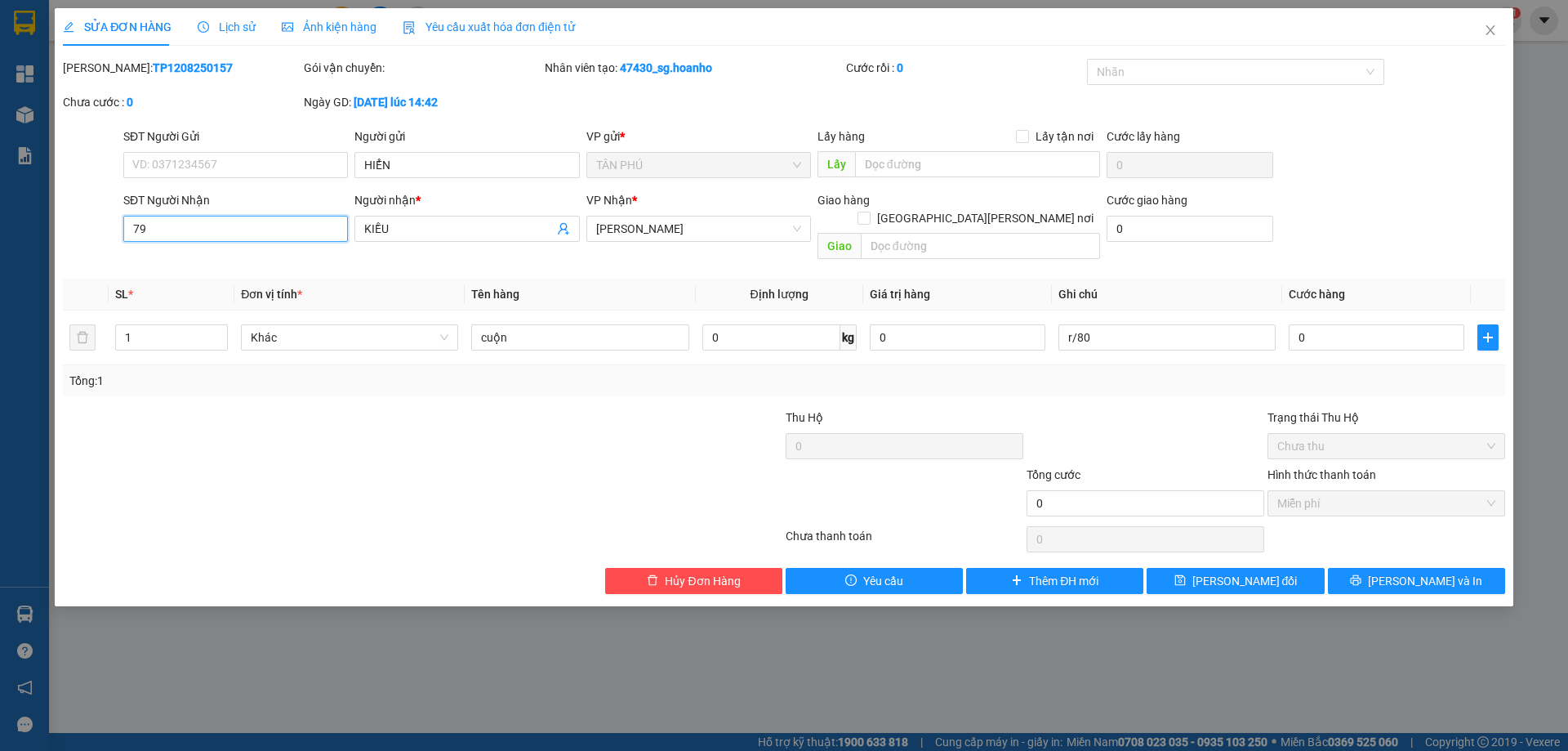
type input "7"
type input "499"
click at [1159, 409] on div at bounding box center [1145, 437] width 241 height 57
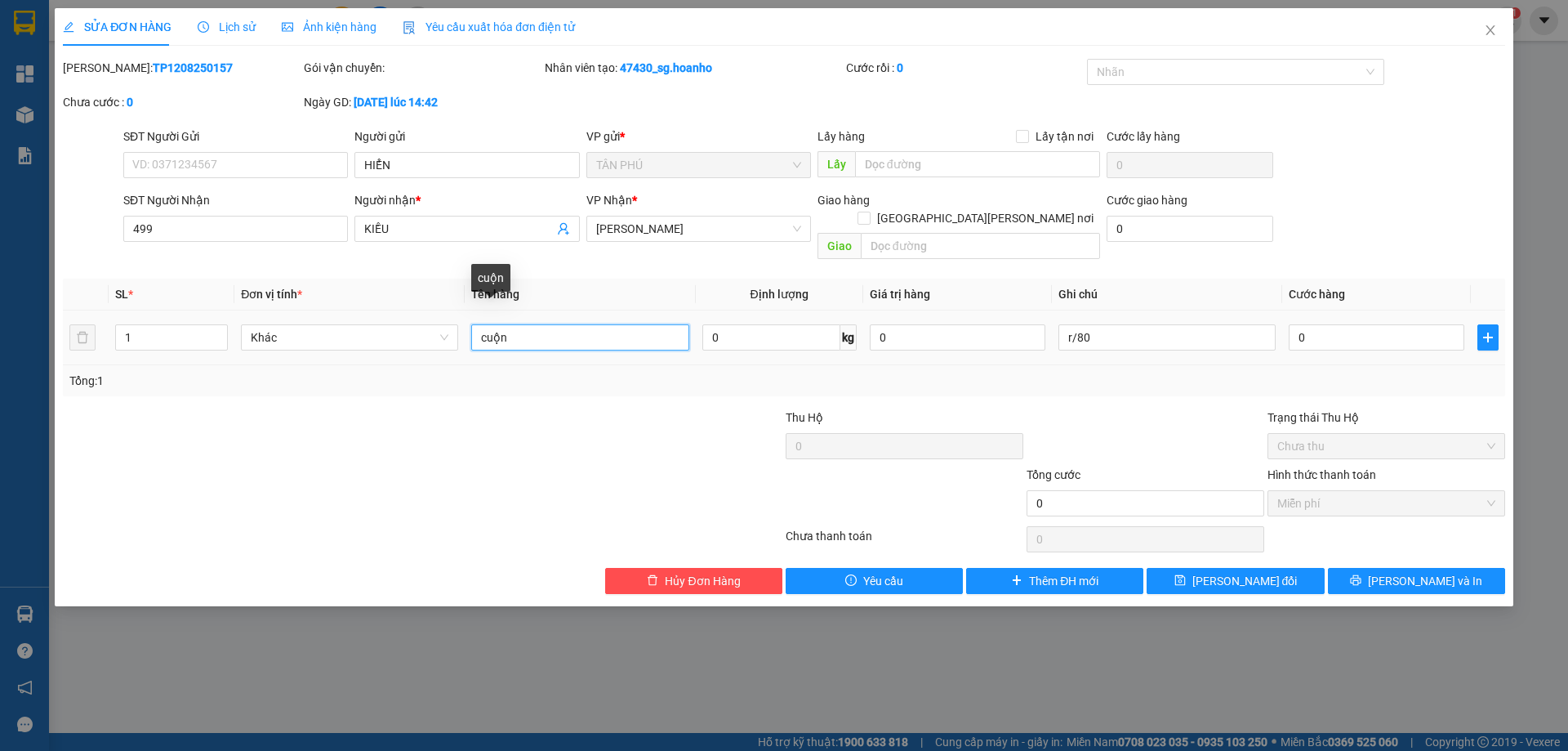
click at [520, 328] on input "cuộn" at bounding box center [580, 336] width 217 height 26
type input "c"
type input "CUỘN"
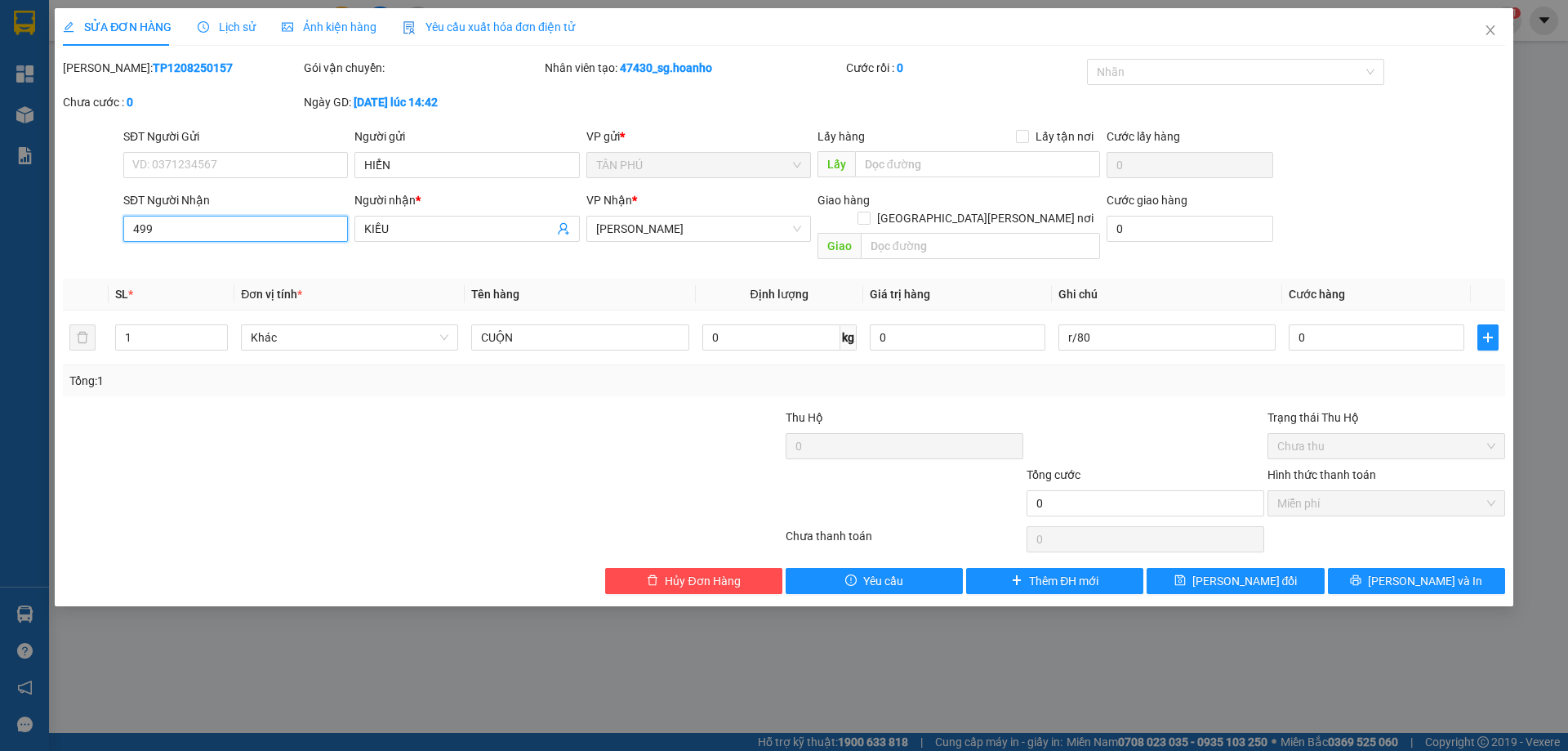
click at [204, 232] on input "499" at bounding box center [236, 228] width 225 height 26
type input "4"
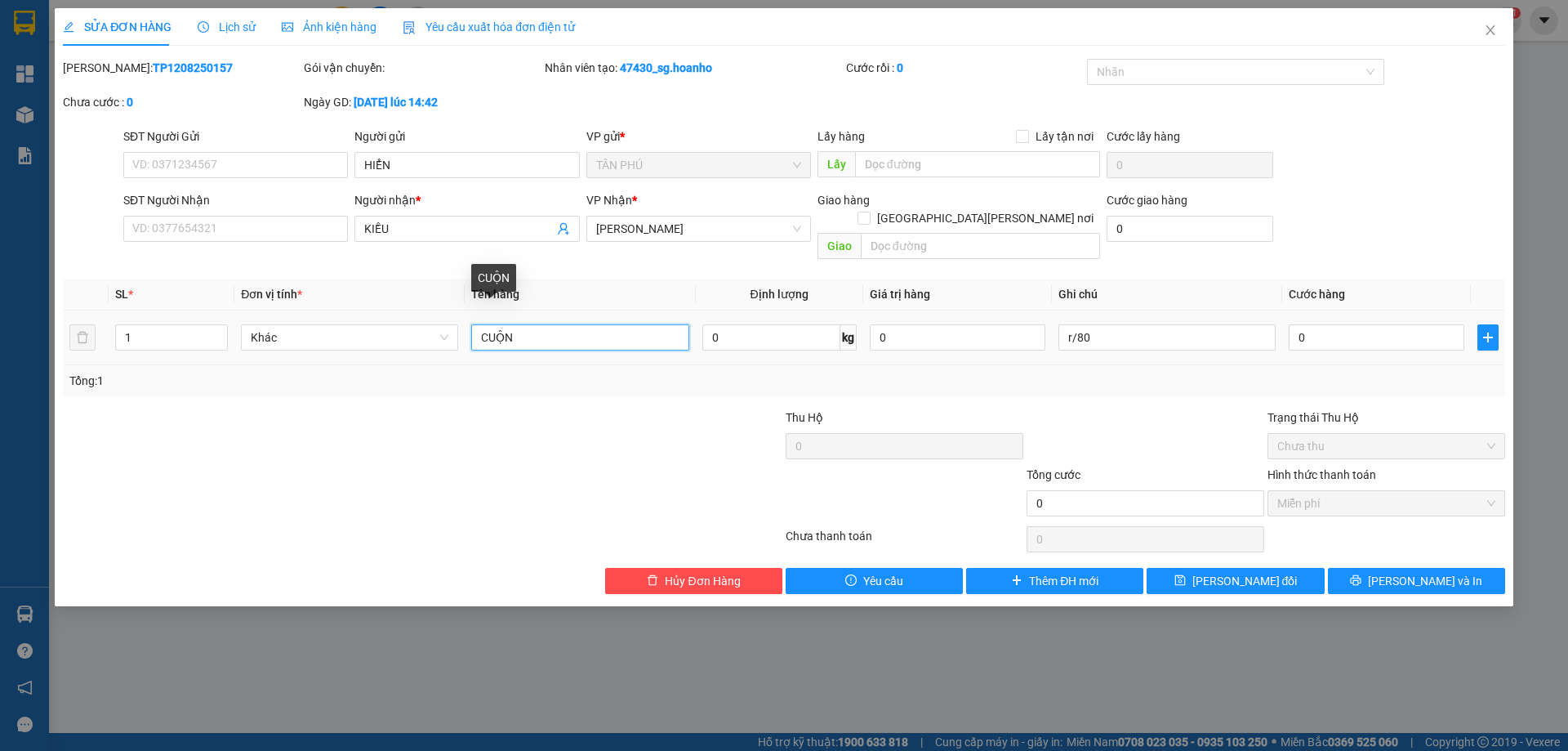
click at [548, 324] on input "CUỘN" at bounding box center [580, 336] width 217 height 26
type input "C"
type input "1 CUỘN"
click at [1086, 324] on input "r/80" at bounding box center [1167, 336] width 217 height 26
click at [1096, 324] on input "r/80" at bounding box center [1167, 336] width 217 height 26
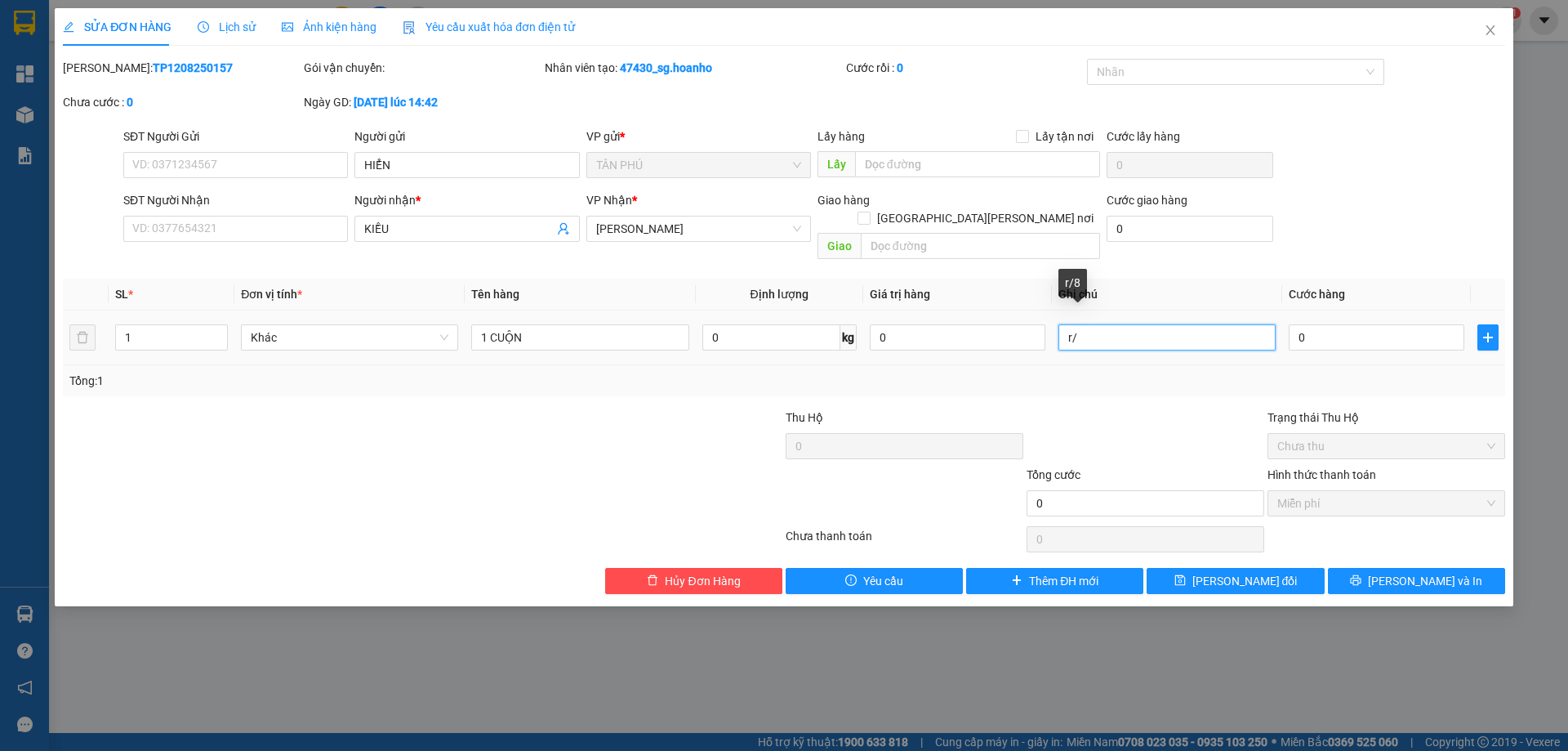
type input "r"
type input "R-70"
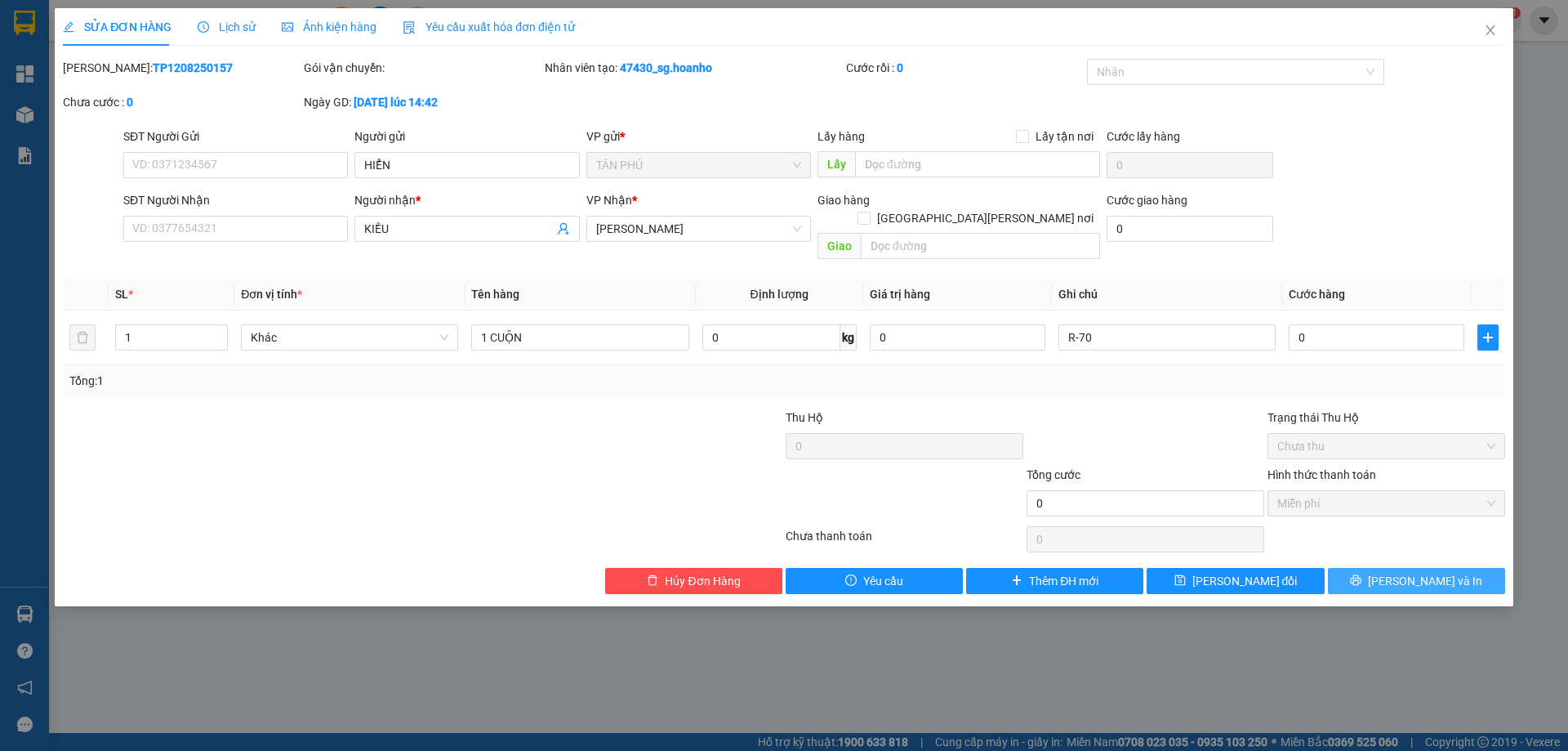
click at [1439, 571] on span "[PERSON_NAME] và In" at bounding box center [1425, 580] width 114 height 18
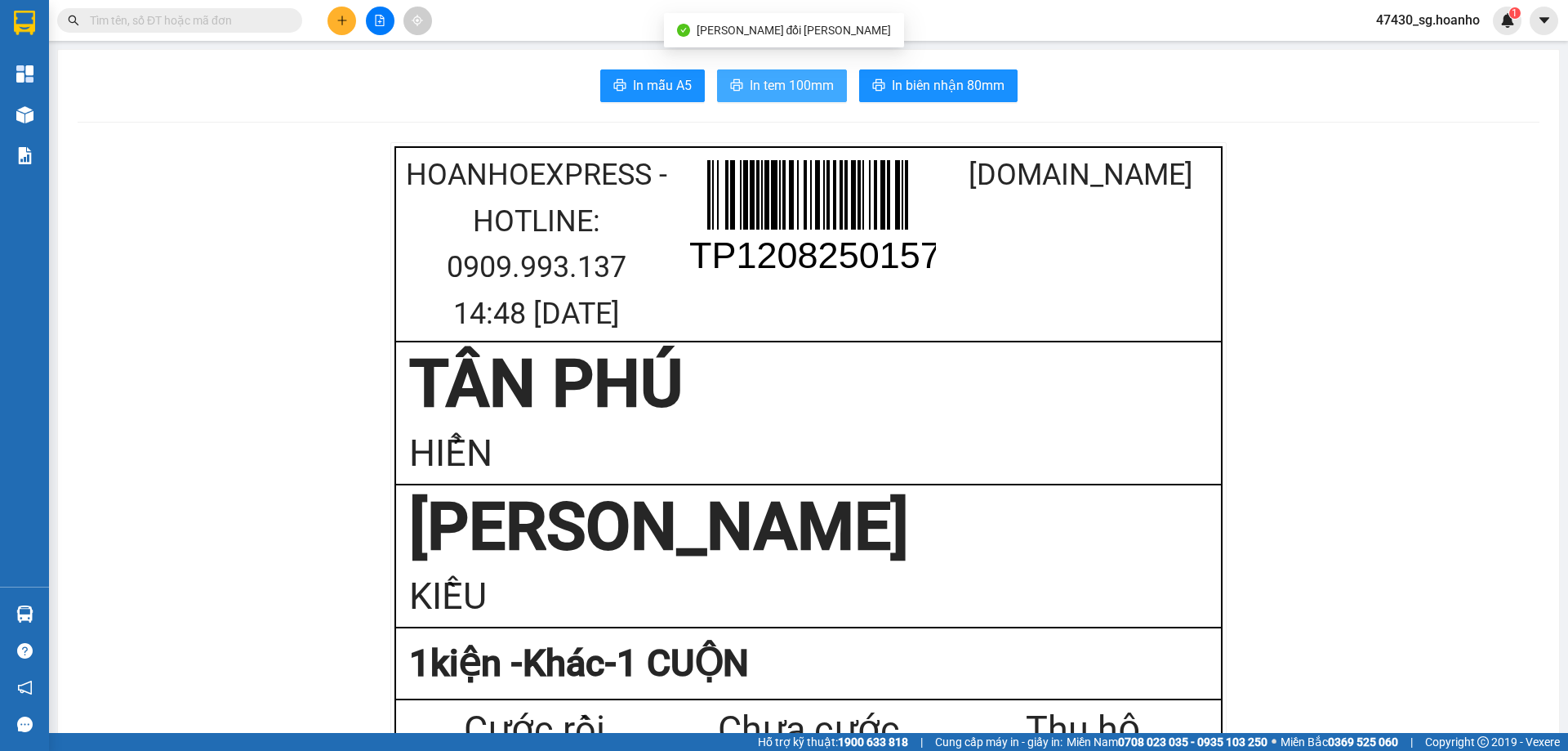
click at [810, 94] on span "In tem 100mm" at bounding box center [792, 86] width 84 height 20
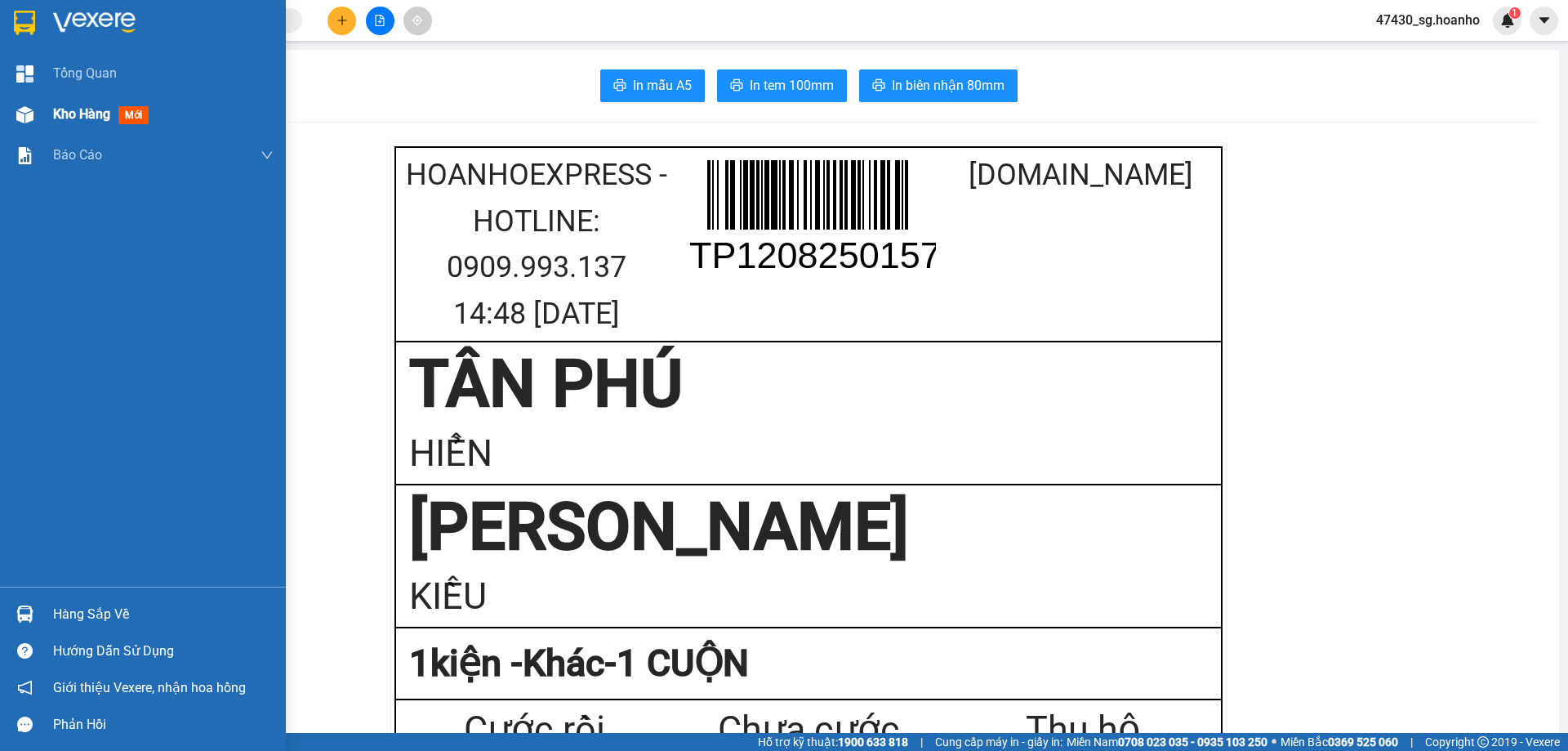
click at [102, 111] on span "Kho hàng" at bounding box center [81, 114] width 57 height 15
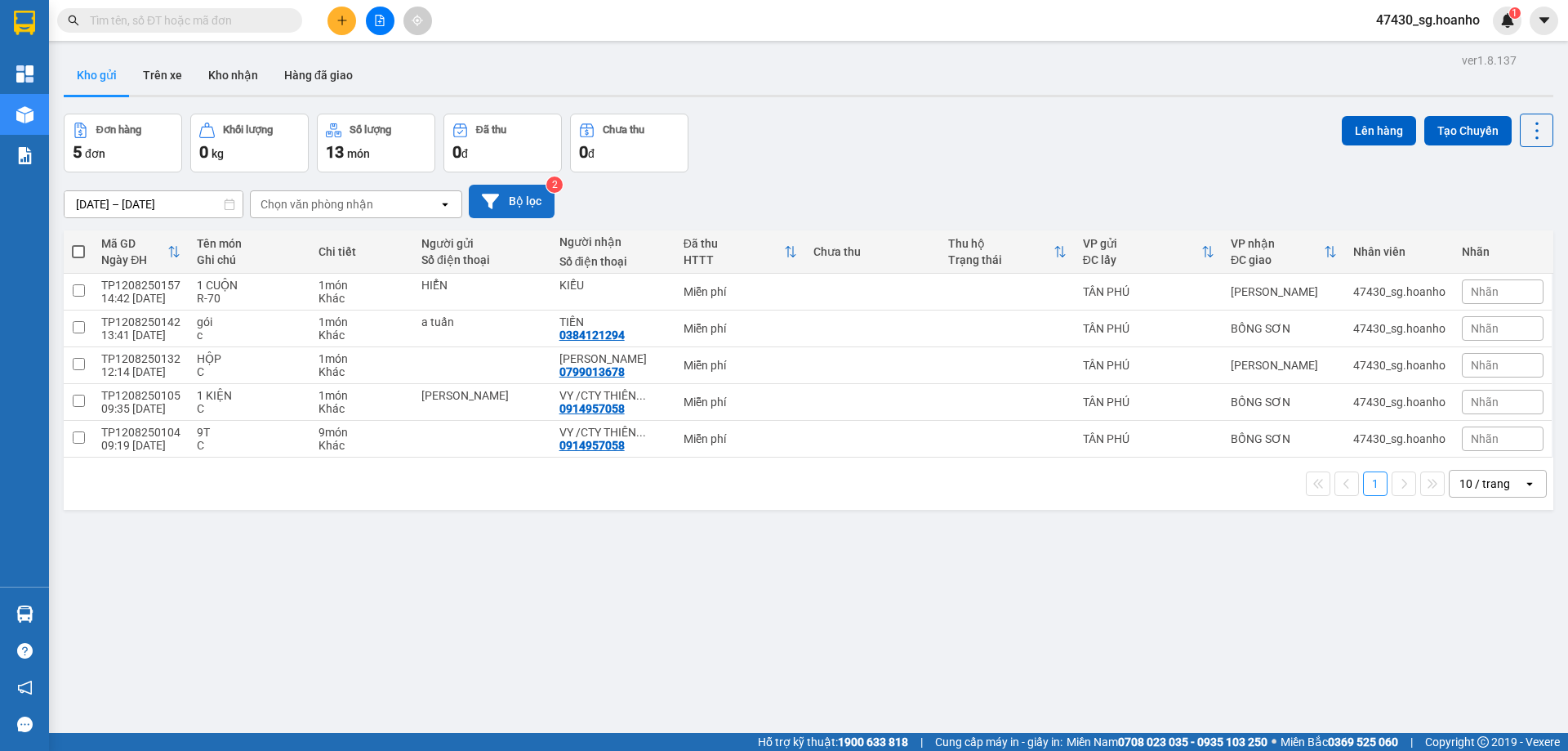
click at [539, 216] on button "Bộ lọc" at bounding box center [512, 201] width 86 height 34
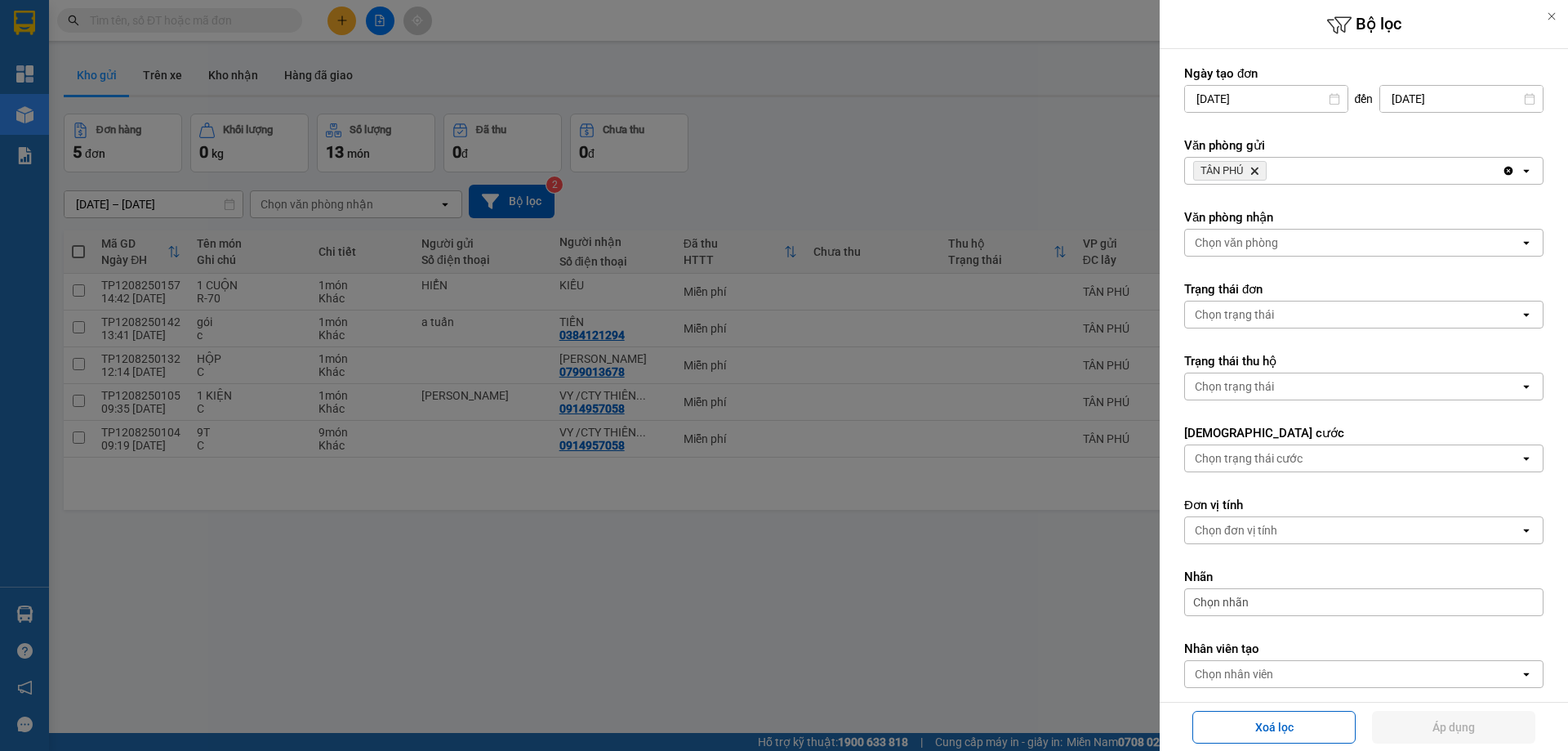
click at [1258, 168] on icon "Delete" at bounding box center [1254, 171] width 10 height 10
drag, startPoint x: 1258, startPoint y: 168, endPoint x: 1256, endPoint y: 183, distance: 15.1
click at [1257, 176] on div "Chọn văn phòng" at bounding box center [1236, 170] width 83 height 16
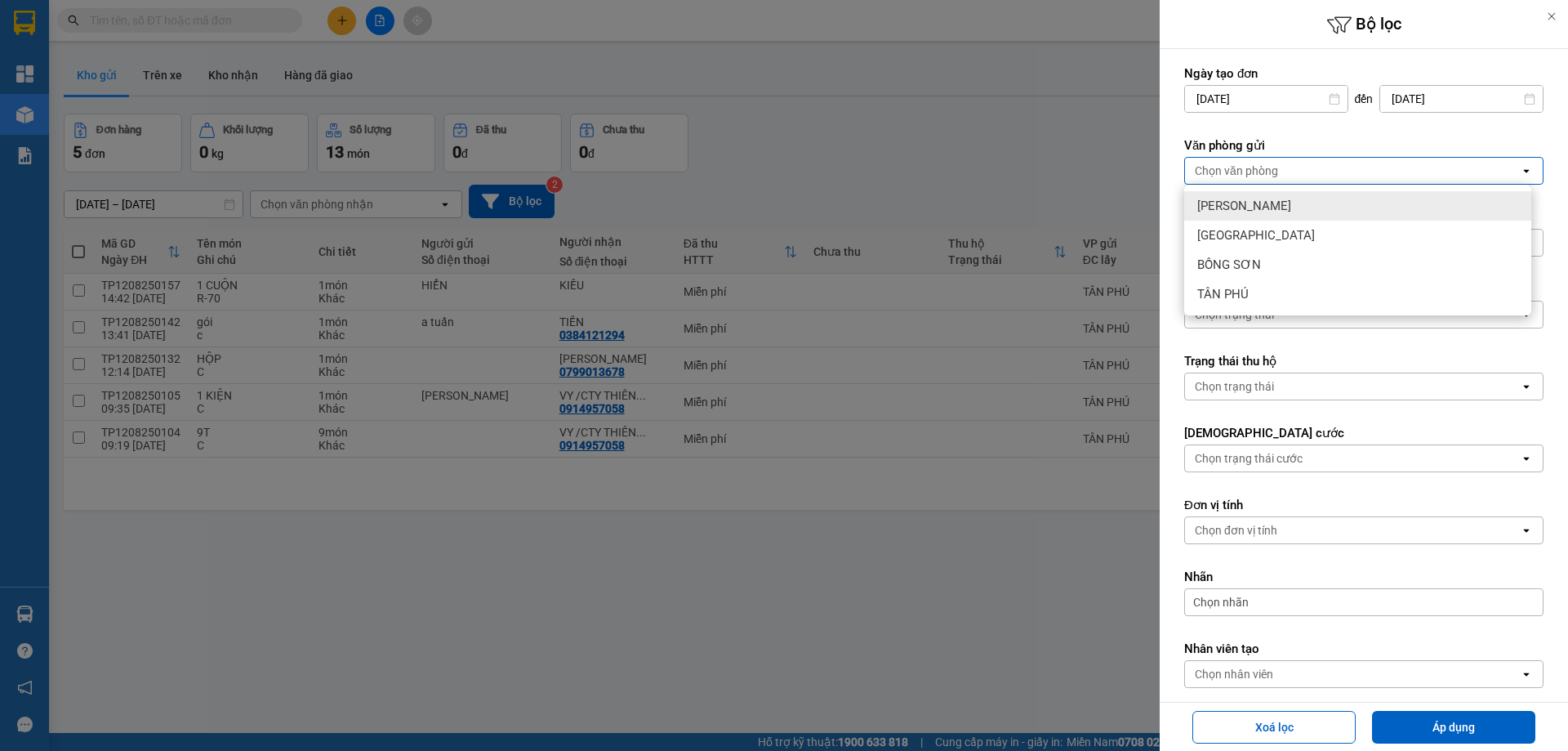
click at [1244, 211] on span "[PERSON_NAME]" at bounding box center [1244, 206] width 94 height 16
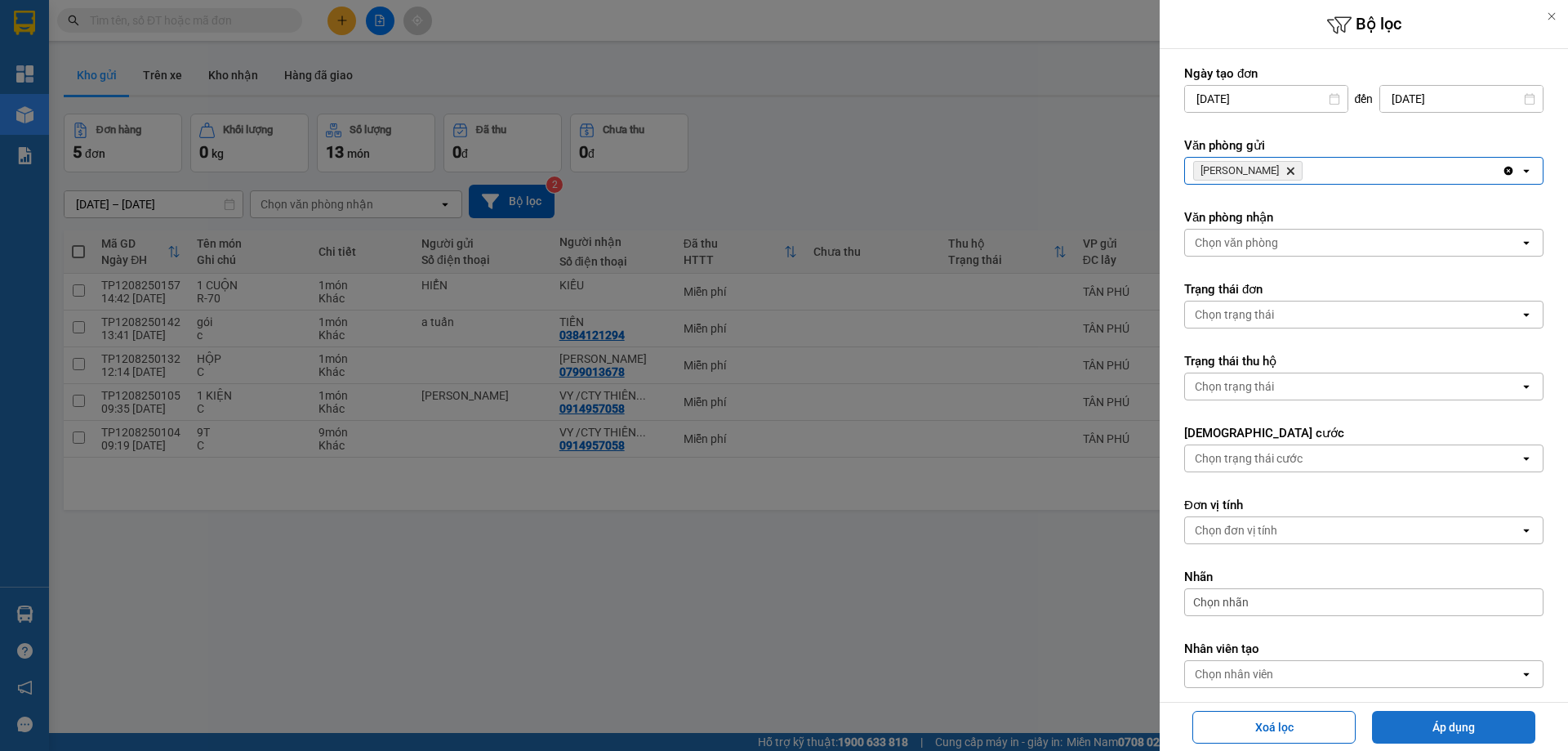
click at [1466, 732] on button "Áp dụng" at bounding box center [1453, 727] width 164 height 33
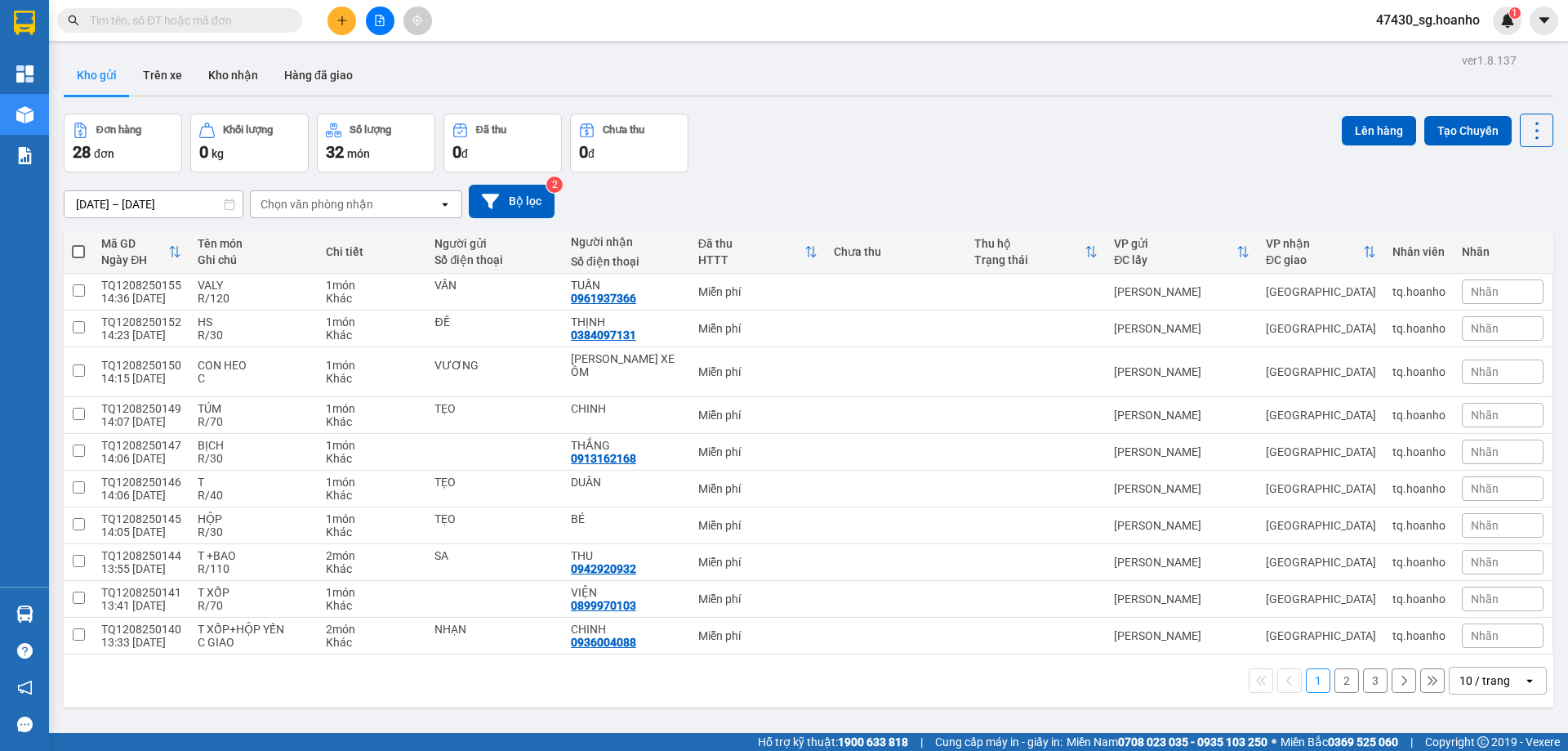
click at [1335, 668] on button "2" at bounding box center [1347, 680] width 24 height 24
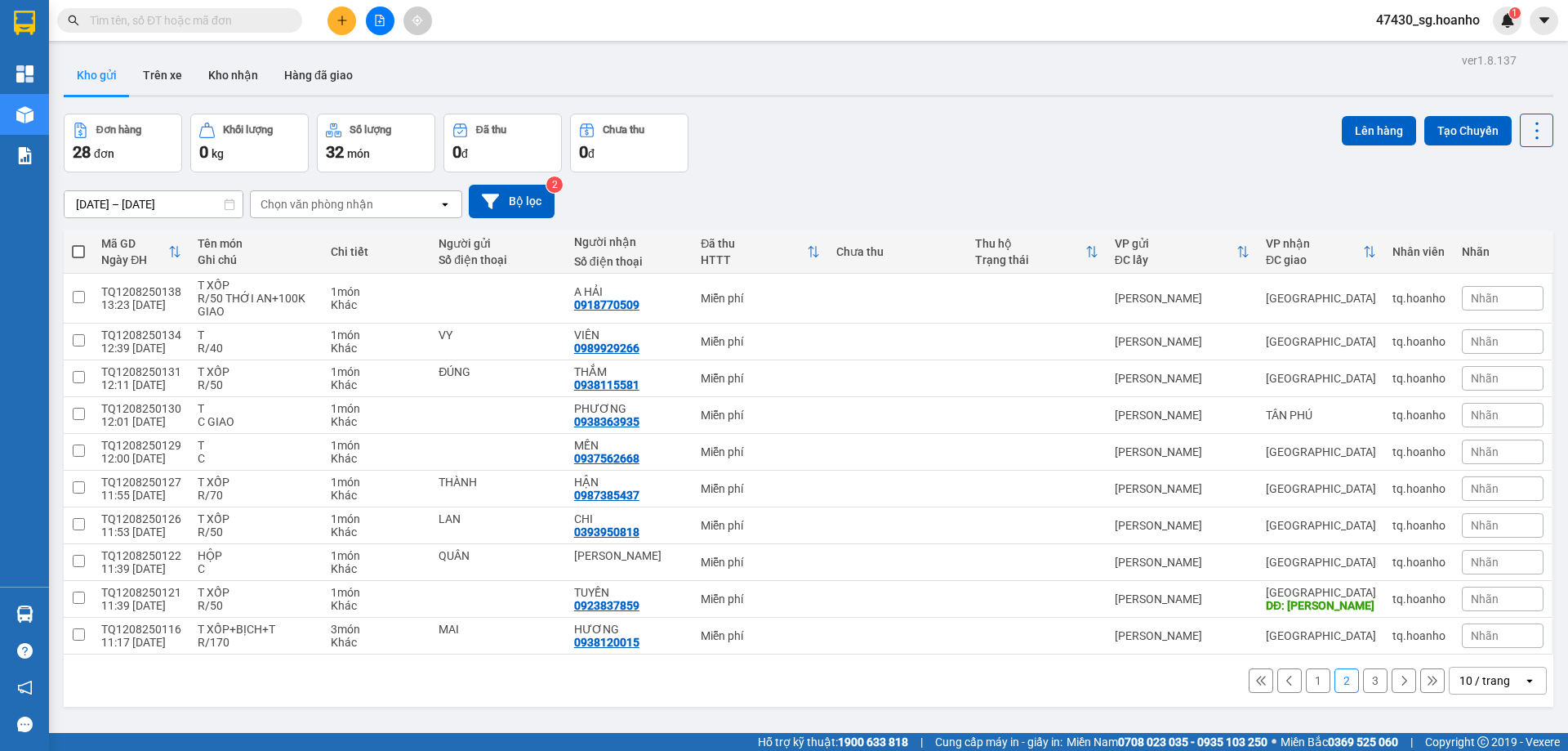
click at [1367, 674] on button "3" at bounding box center [1375, 680] width 24 height 24
